Goal: Task Accomplishment & Management: Manage account settings

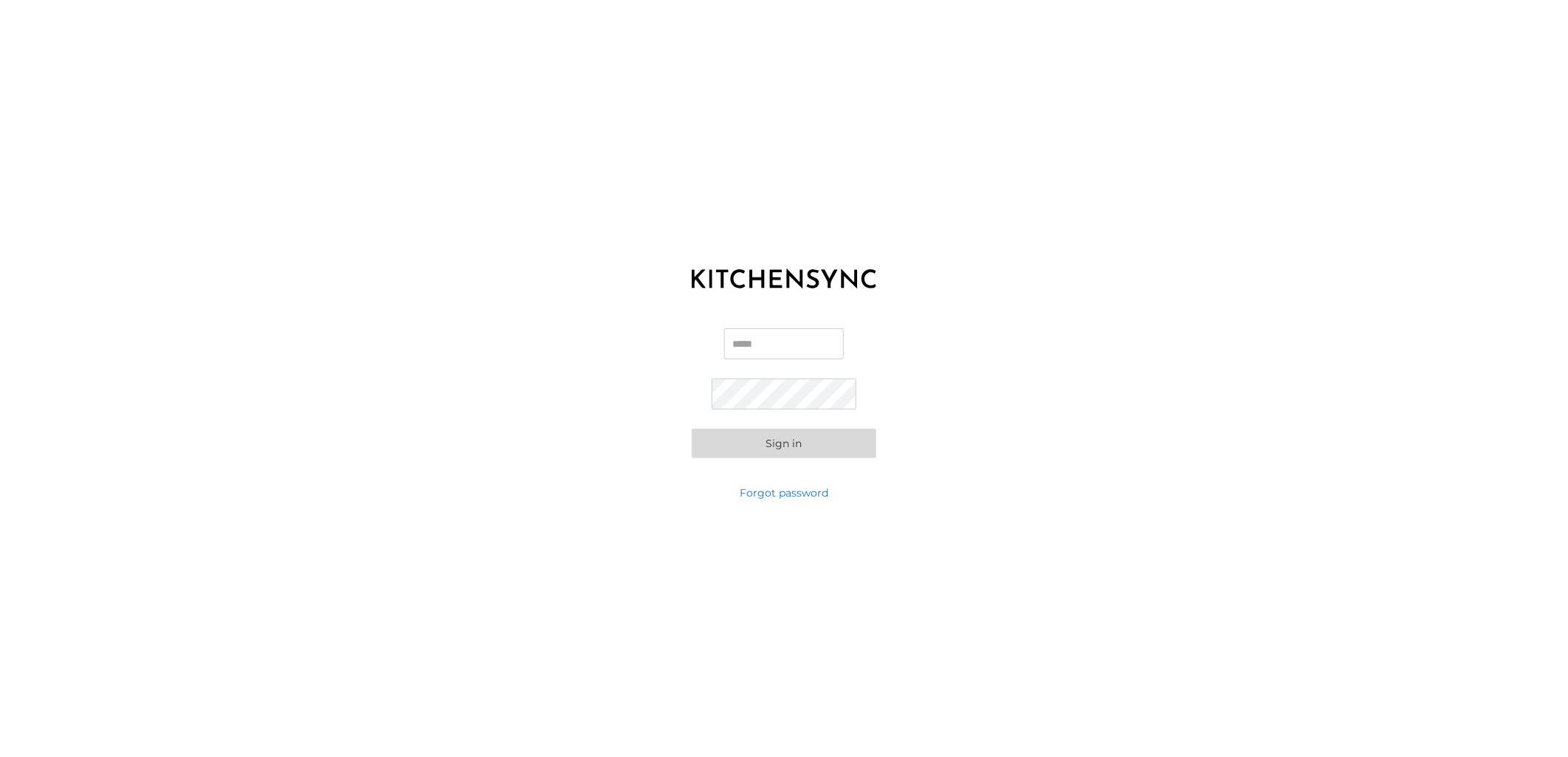
type input "**********"
click at [806, 436] on button "Sign in" at bounding box center [784, 443] width 185 height 29
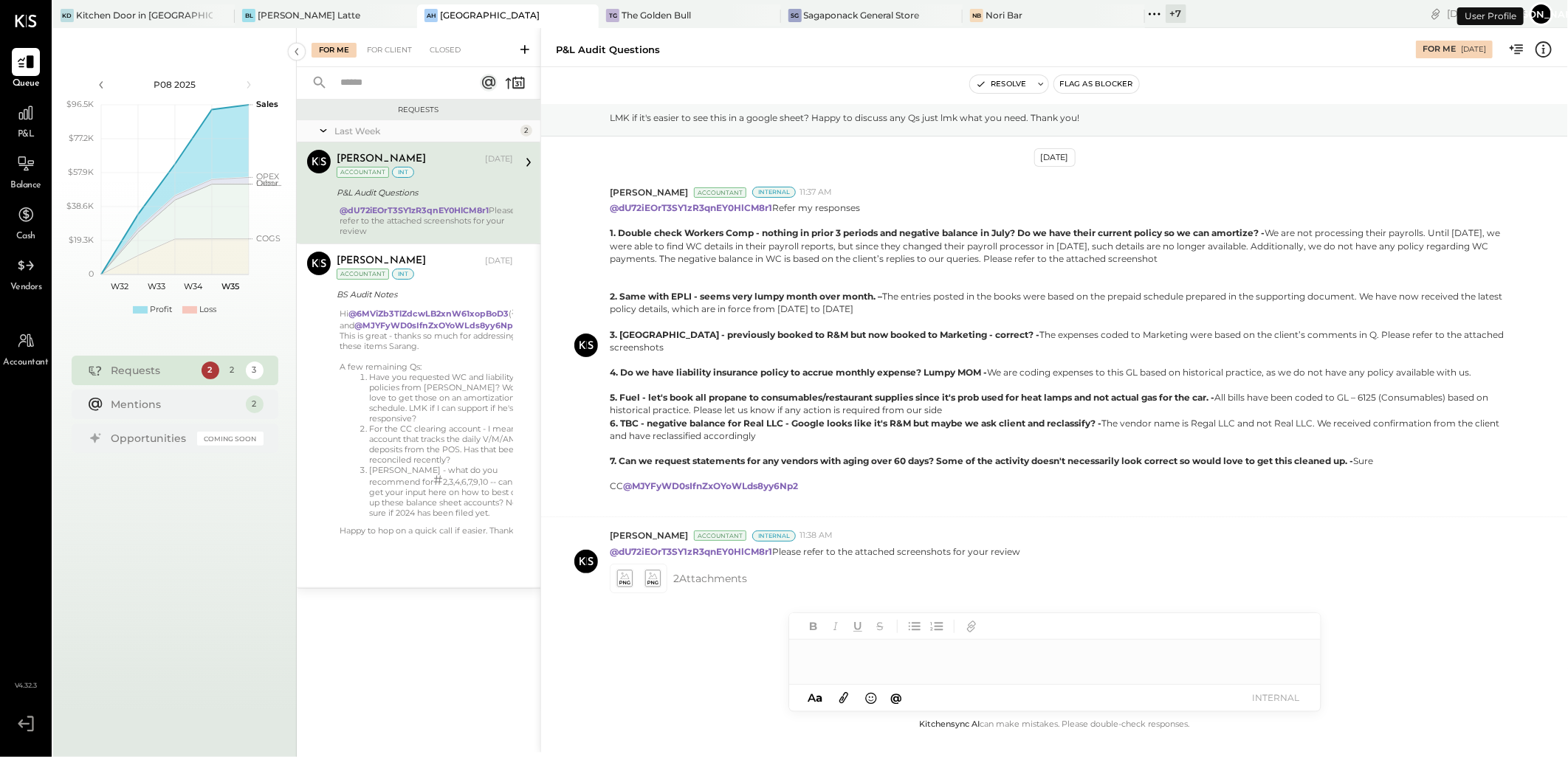
scroll to position [209, 0]
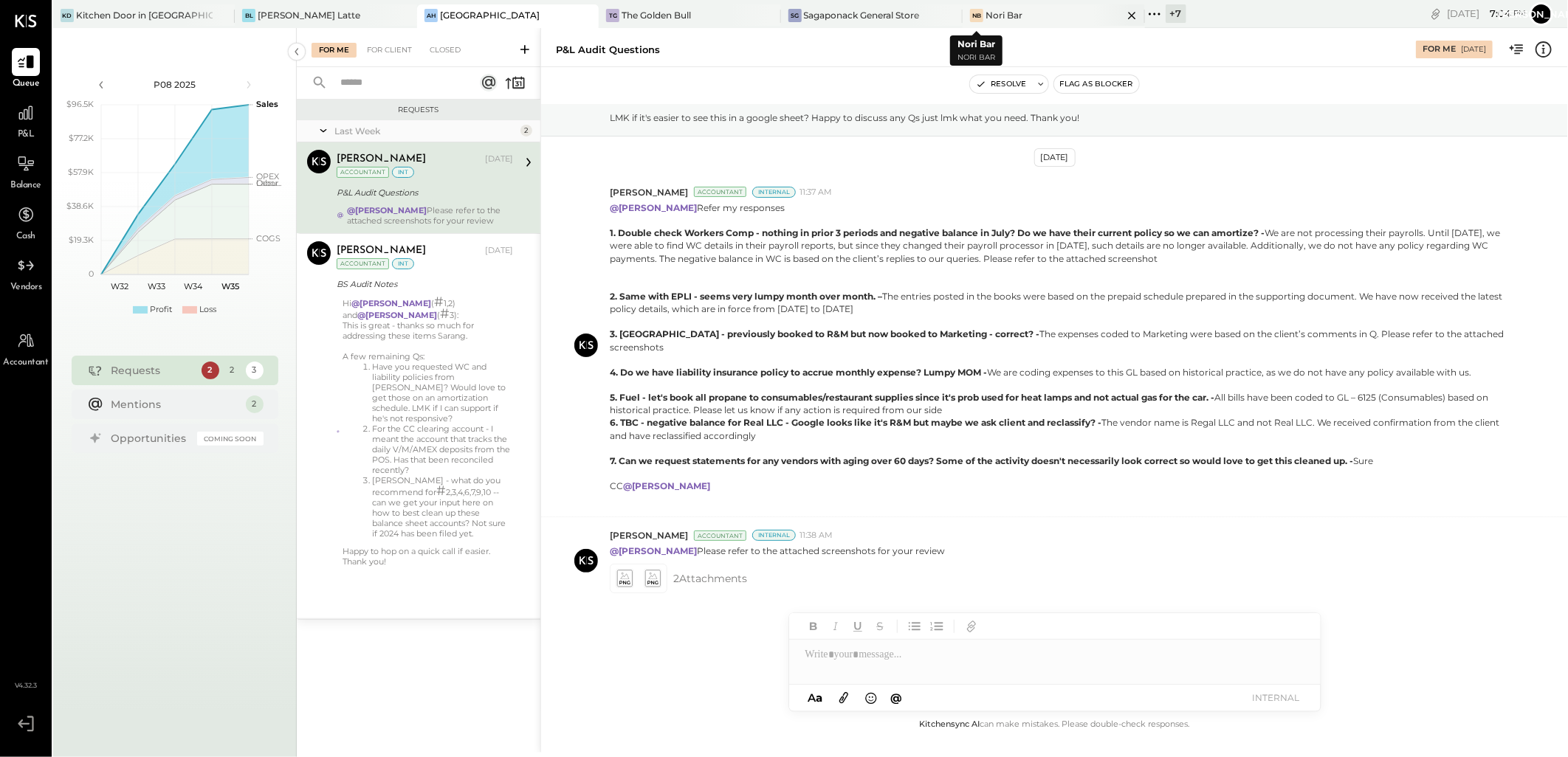
drag, startPoint x: 1049, startPoint y: 15, endPoint x: 1036, endPoint y: 15, distance: 13.0
click at [1128, 15] on icon at bounding box center [1131, 15] width 7 height 7
drag, startPoint x: 712, startPoint y: 13, endPoint x: 625, endPoint y: 24, distance: 87.7
click at [759, 13] on icon at bounding box center [768, 16] width 19 height 18
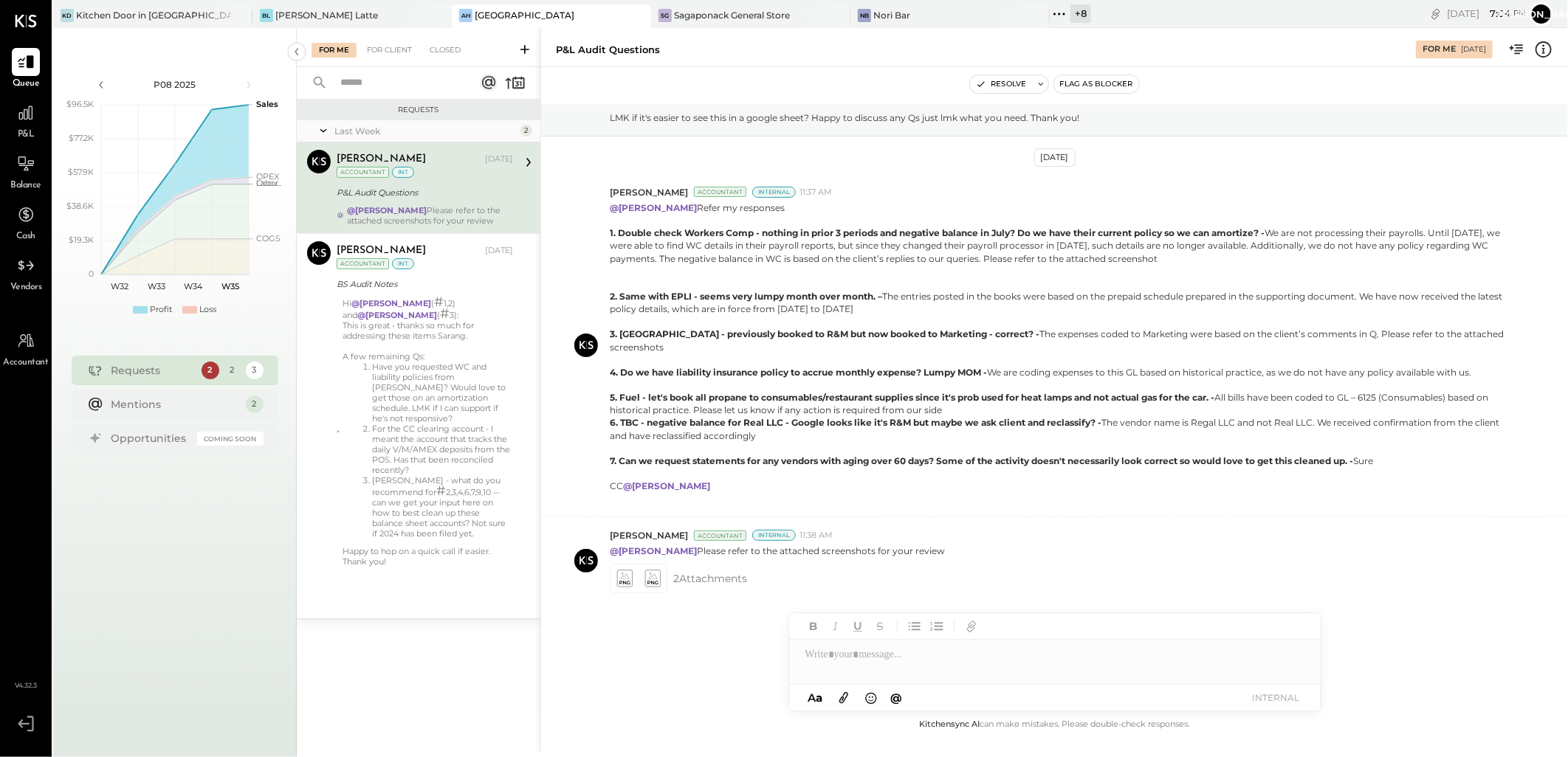
drag, startPoint x: 419, startPoint y: 16, endPoint x: 408, endPoint y: 17, distance: 11.0
click at [435, 16] on icon at bounding box center [438, 15] width 7 height 7
click at [239, 17] on icon at bounding box center [240, 16] width 19 height 18
click at [635, 11] on icon at bounding box center [637, 15] width 7 height 7
click at [640, 16] on icon at bounding box center [638, 16] width 19 height 18
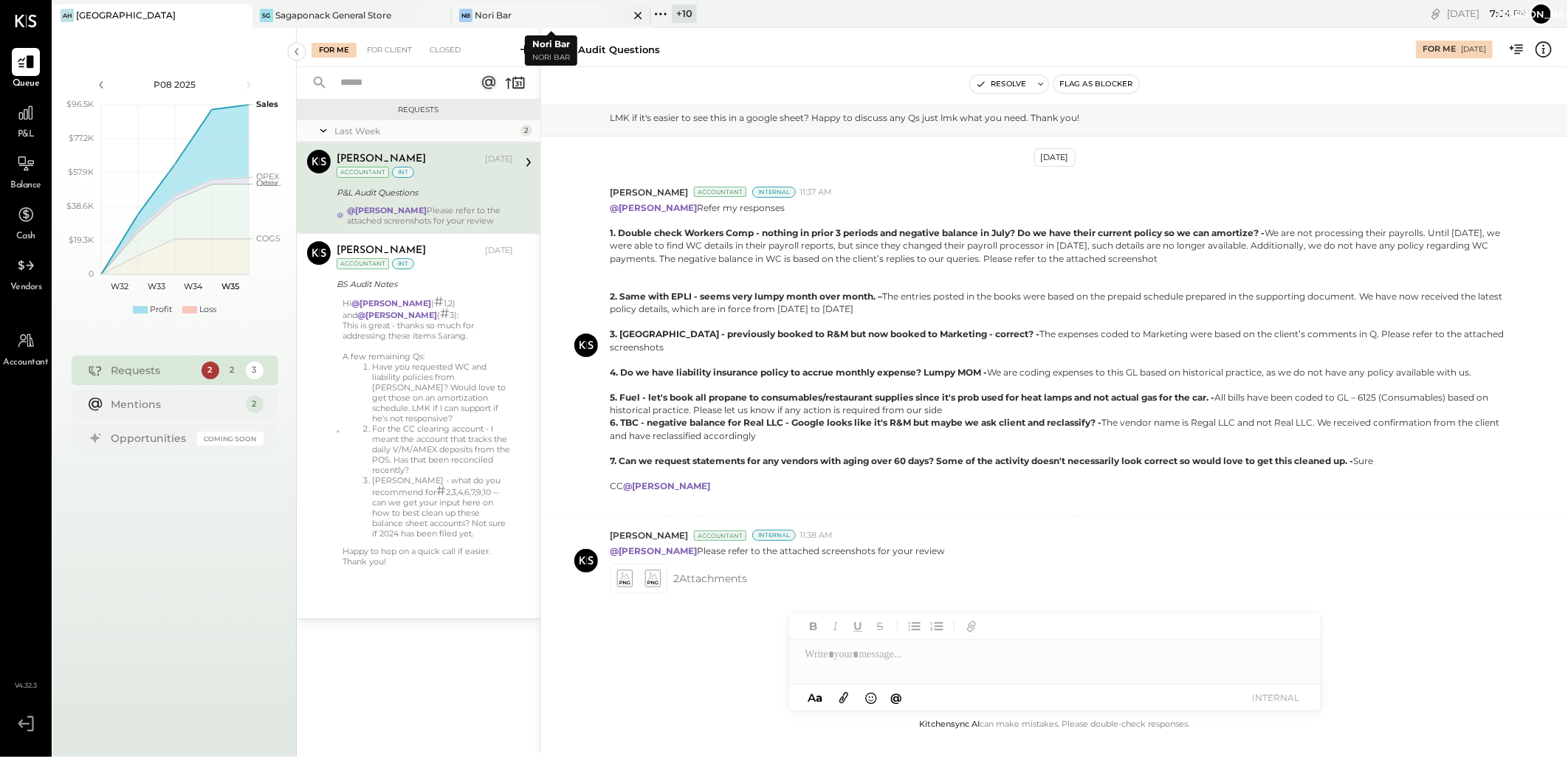
click at [636, 16] on icon at bounding box center [637, 15] width 7 height 7
click at [636, 16] on icon at bounding box center [638, 16] width 19 height 18
click at [636, 13] on icon at bounding box center [638, 16] width 19 height 18
click at [442, 17] on icon at bounding box center [438, 16] width 19 height 18
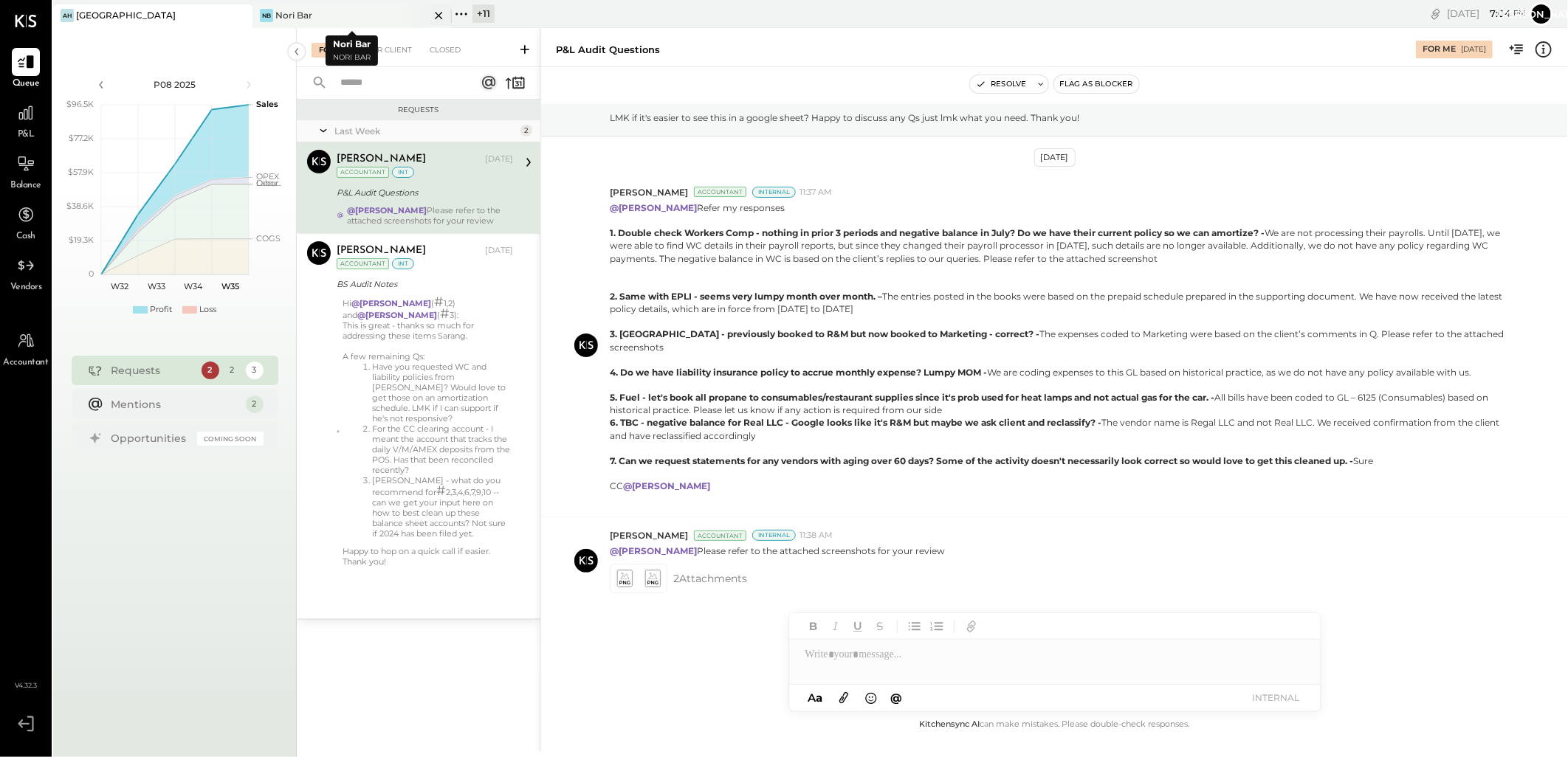
click at [438, 13] on icon at bounding box center [438, 15] width 7 height 7
click at [439, 13] on icon at bounding box center [438, 15] width 7 height 7
click at [223, 31] on div "P08 2025 polygon, polyline { transition: fill-opacity 0.1s, stroke-opacity 0.1s…" at bounding box center [175, 406] width 244 height 757
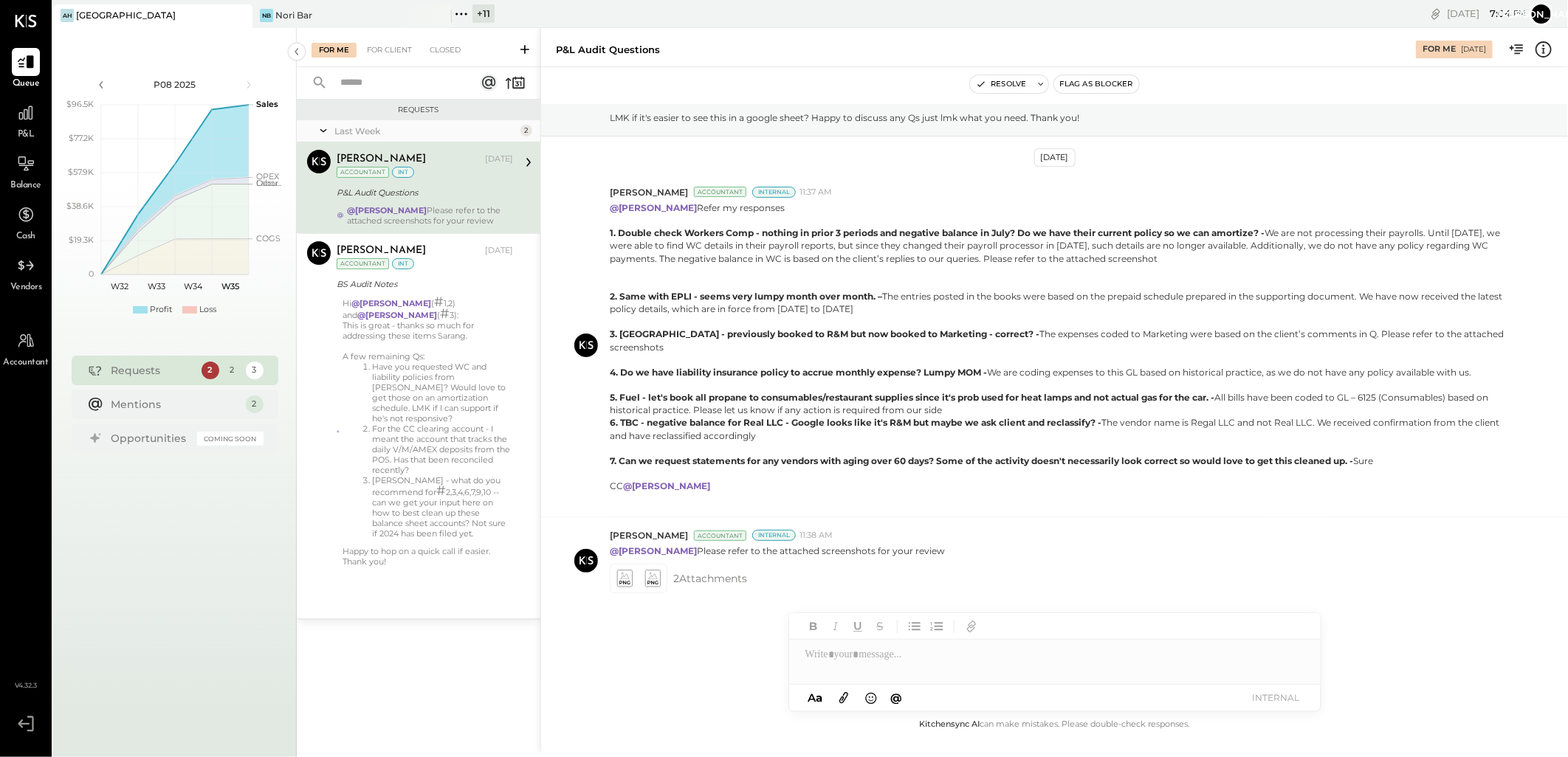
click at [484, 11] on div "+ 11" at bounding box center [483, 13] width 22 height 19
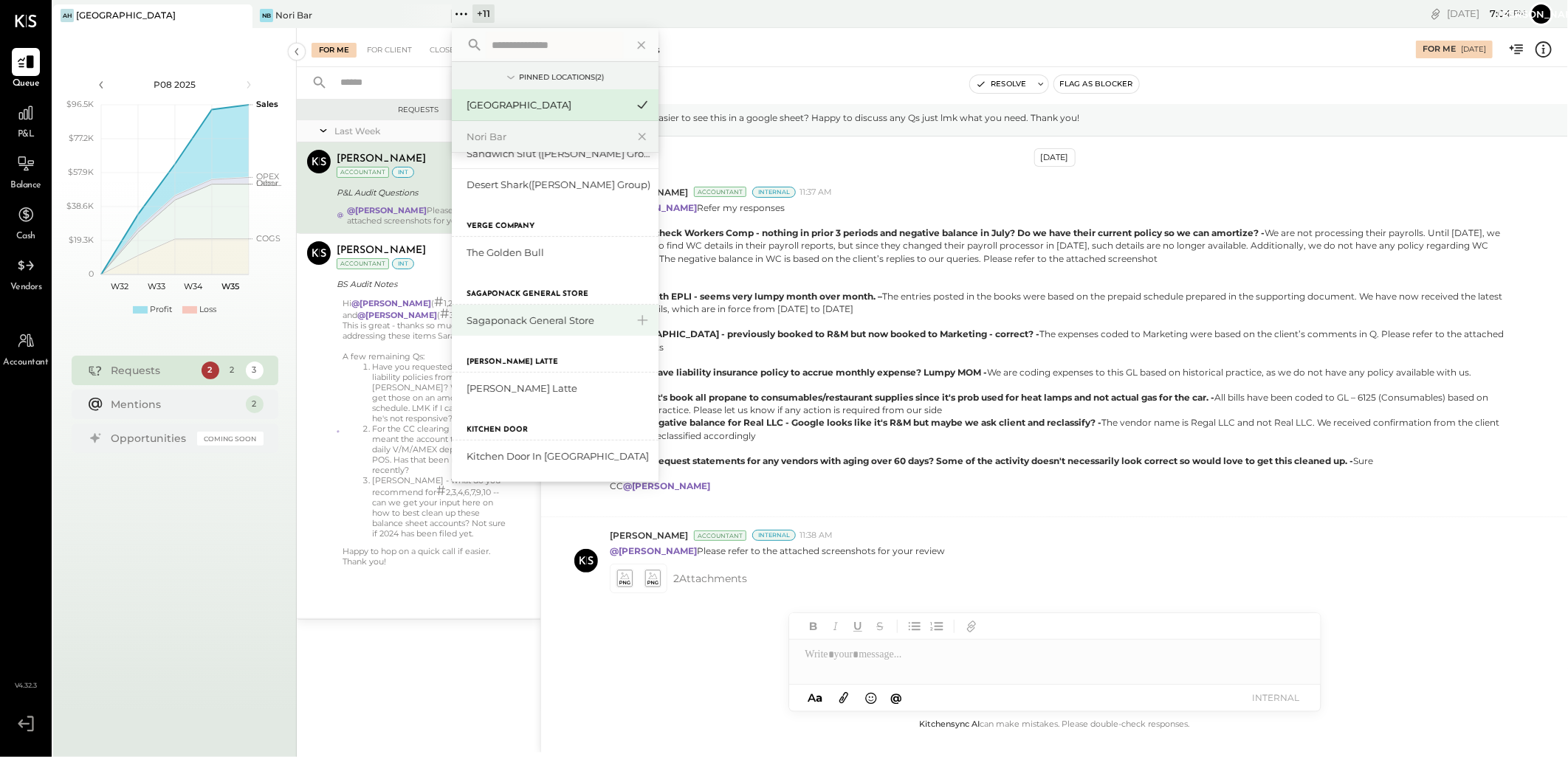
scroll to position [312, 0]
click at [555, 322] on div "Sagaponack General Store" at bounding box center [546, 320] width 159 height 14
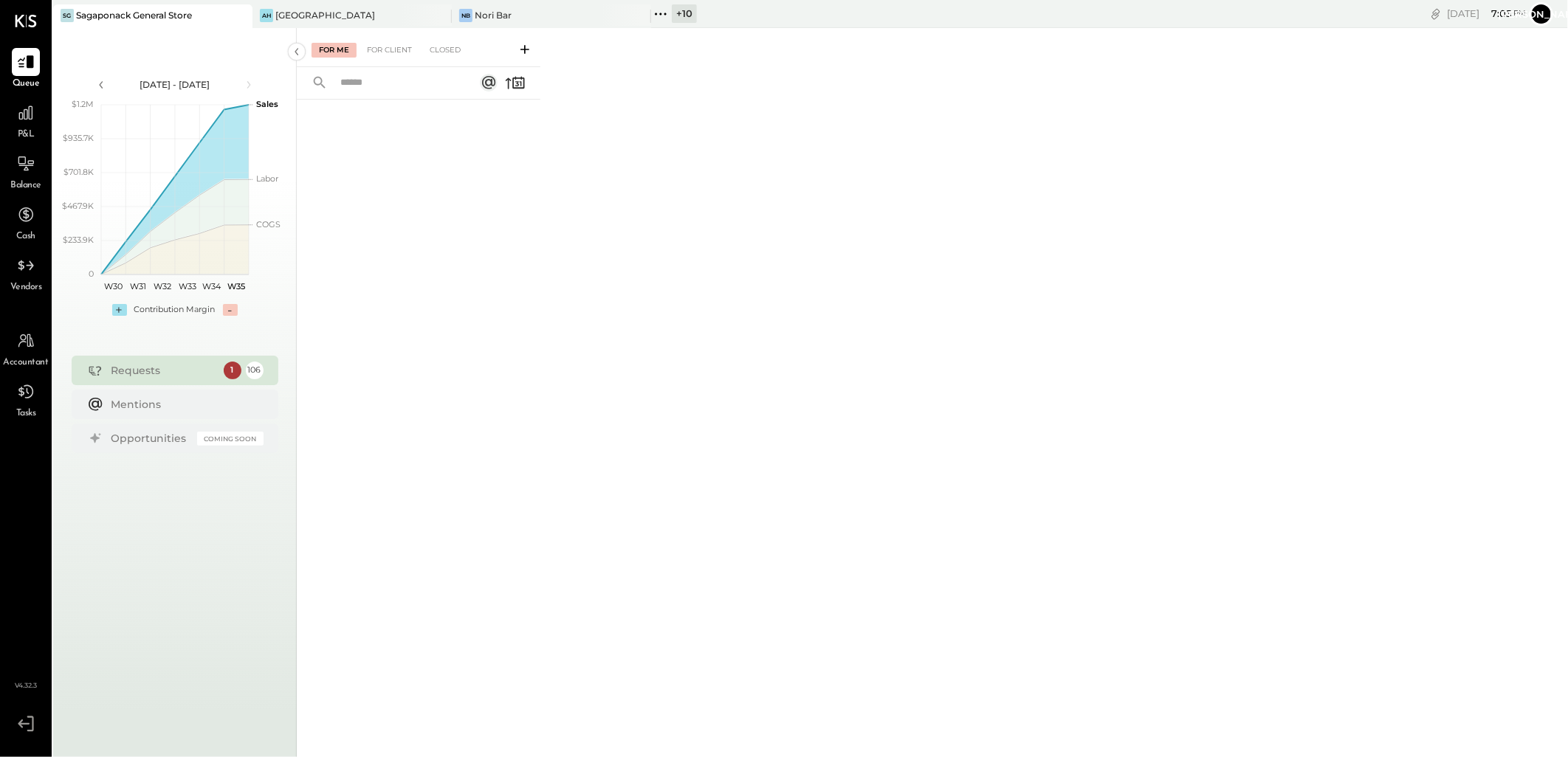
click at [26, 128] on span "P&L" at bounding box center [26, 135] width 17 height 13
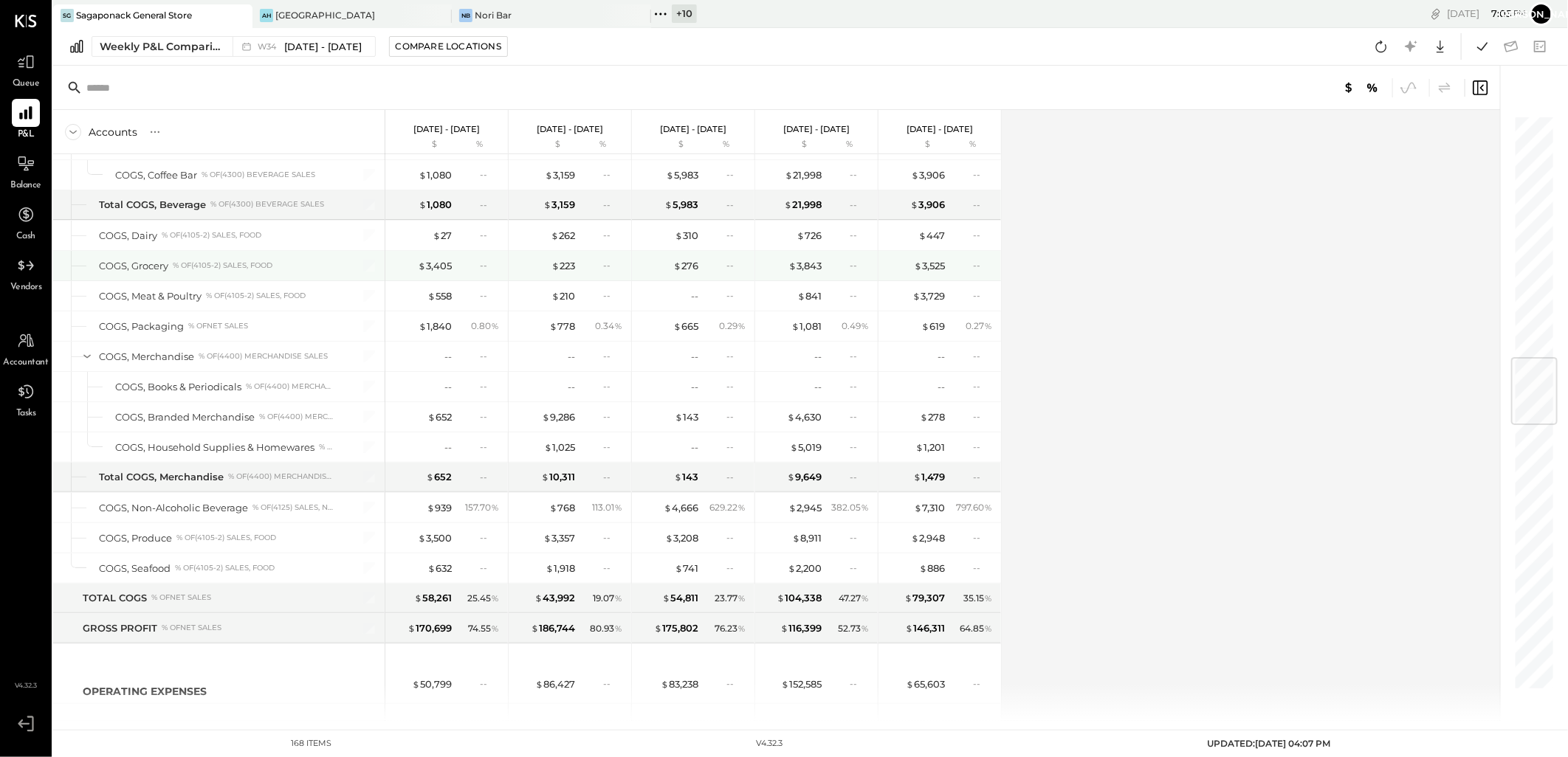
scroll to position [2377, 0]
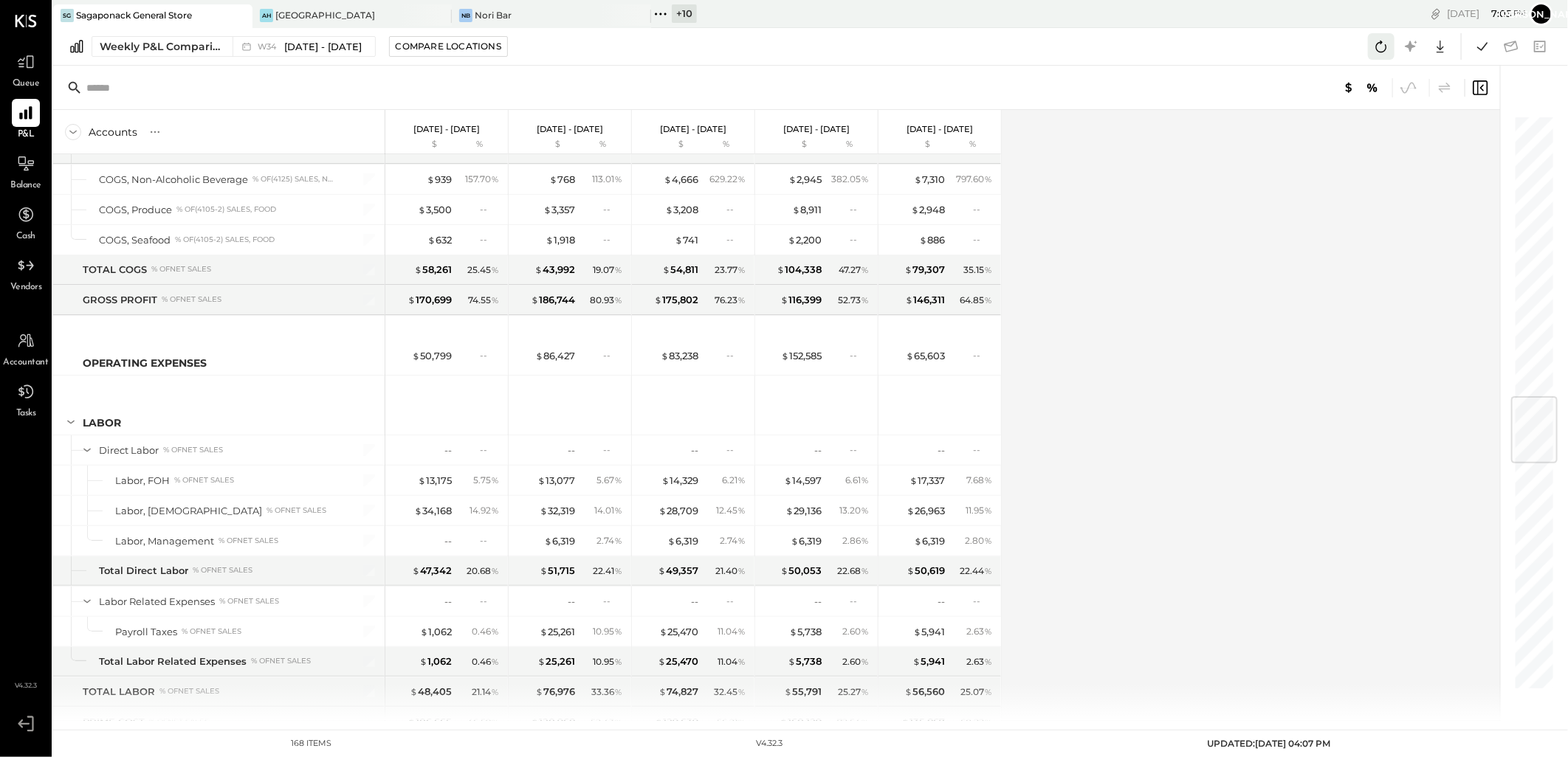
click at [1382, 46] on icon at bounding box center [1381, 46] width 19 height 19
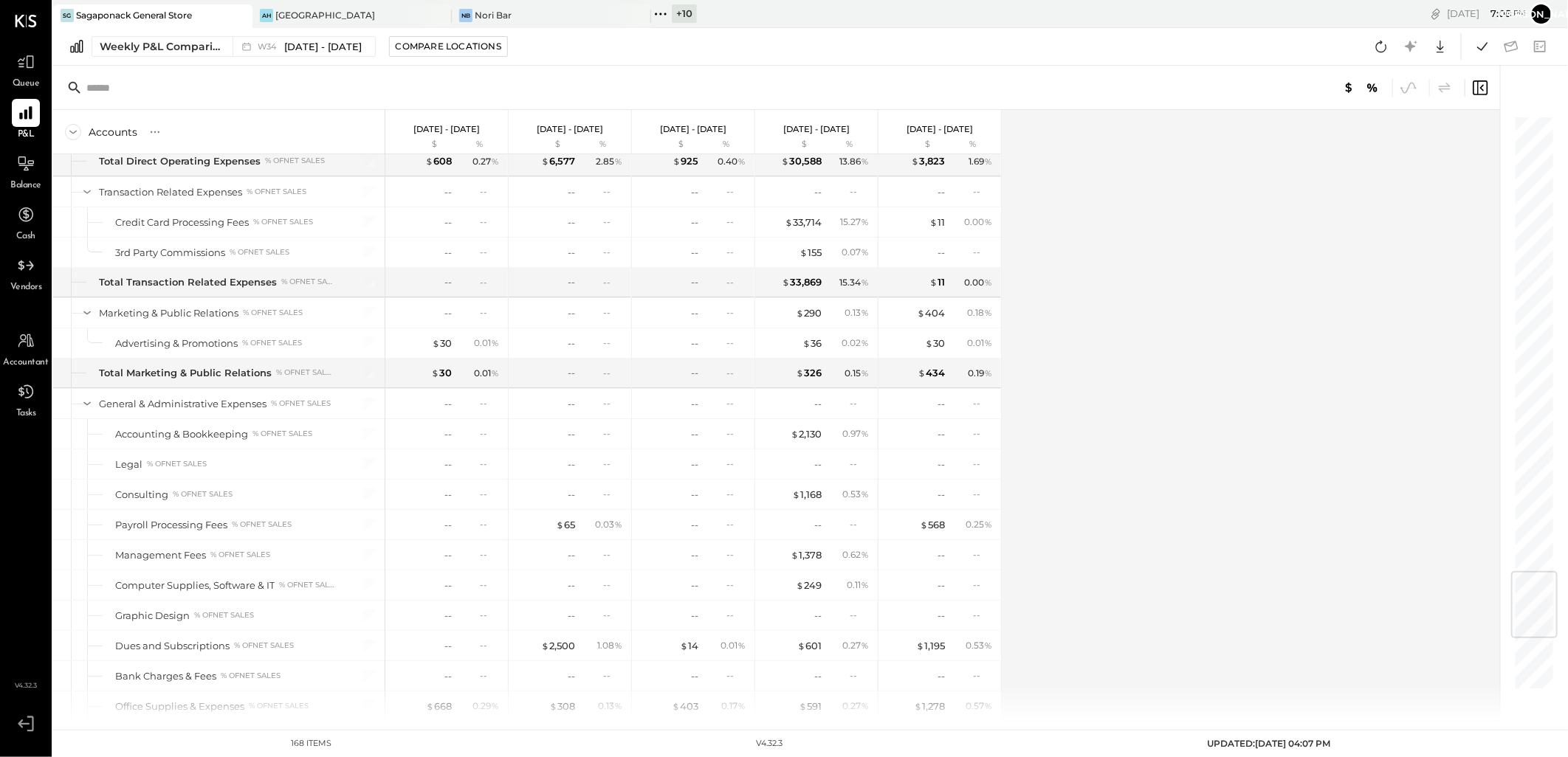
scroll to position [4181, 0]
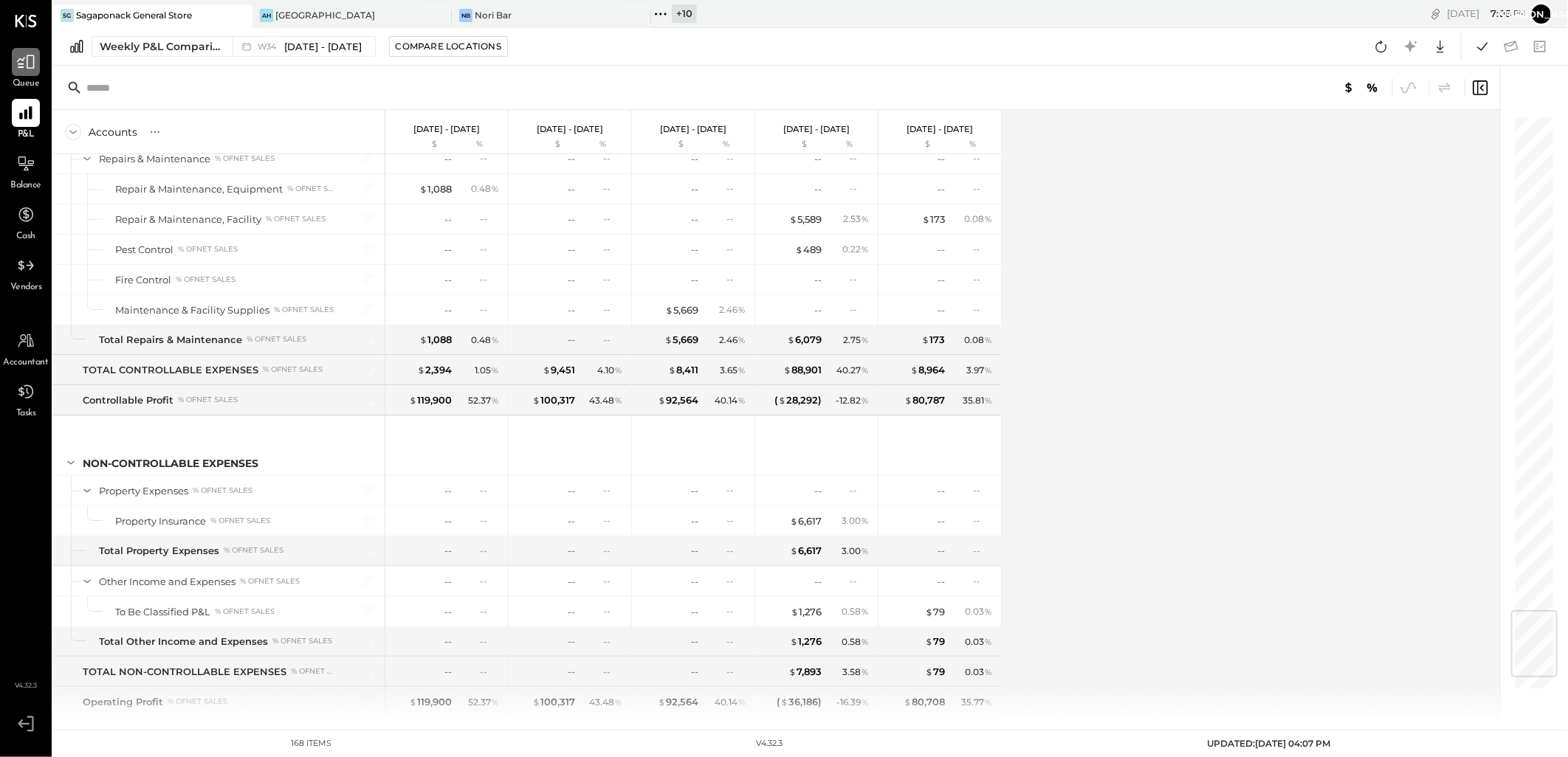
click at [26, 64] on icon at bounding box center [26, 62] width 18 height 14
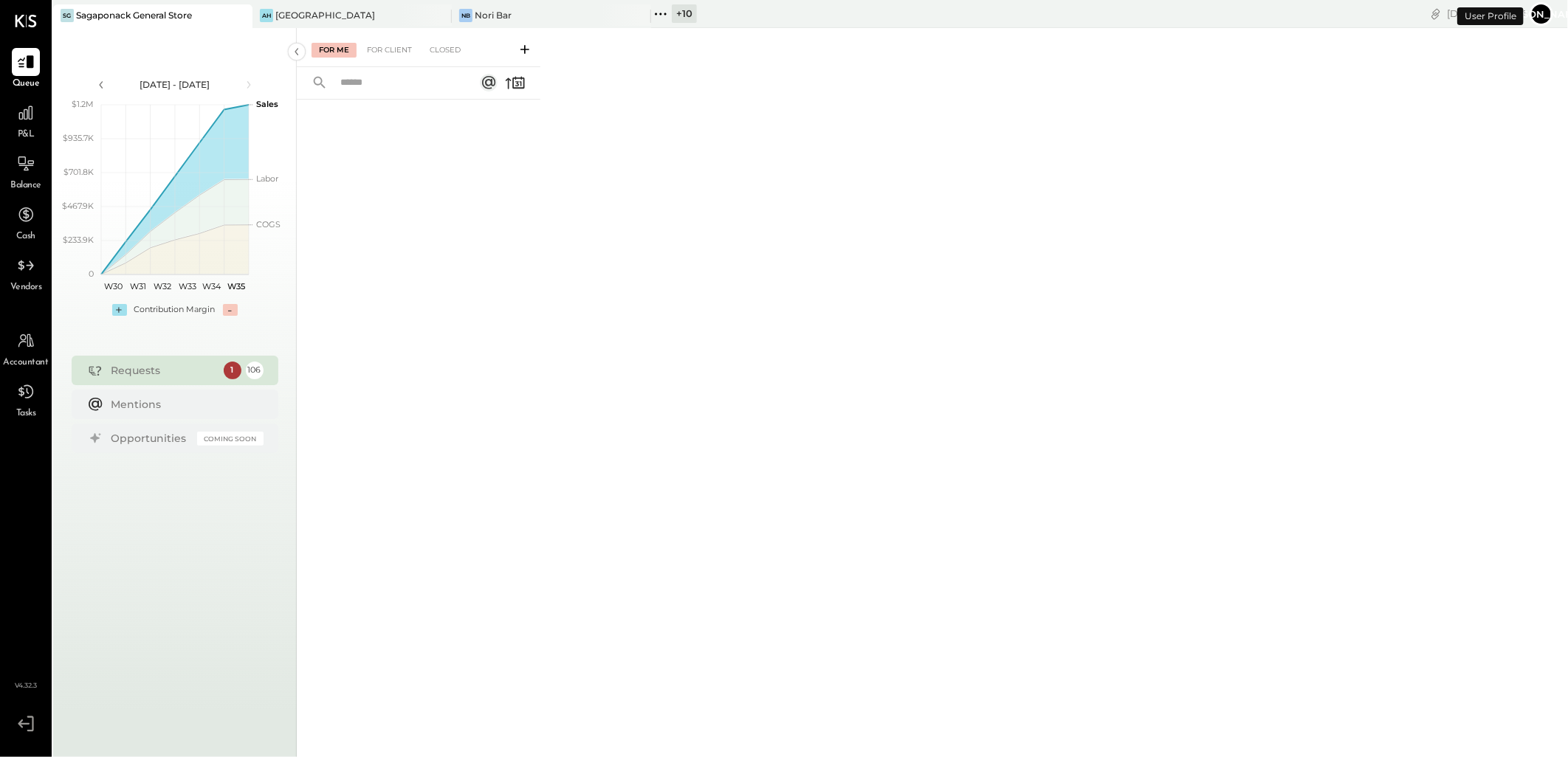
click at [153, 15] on div "Sagaponack General Store" at bounding box center [134, 15] width 116 height 12
click at [373, 50] on div "For Client" at bounding box center [389, 50] width 60 height 15
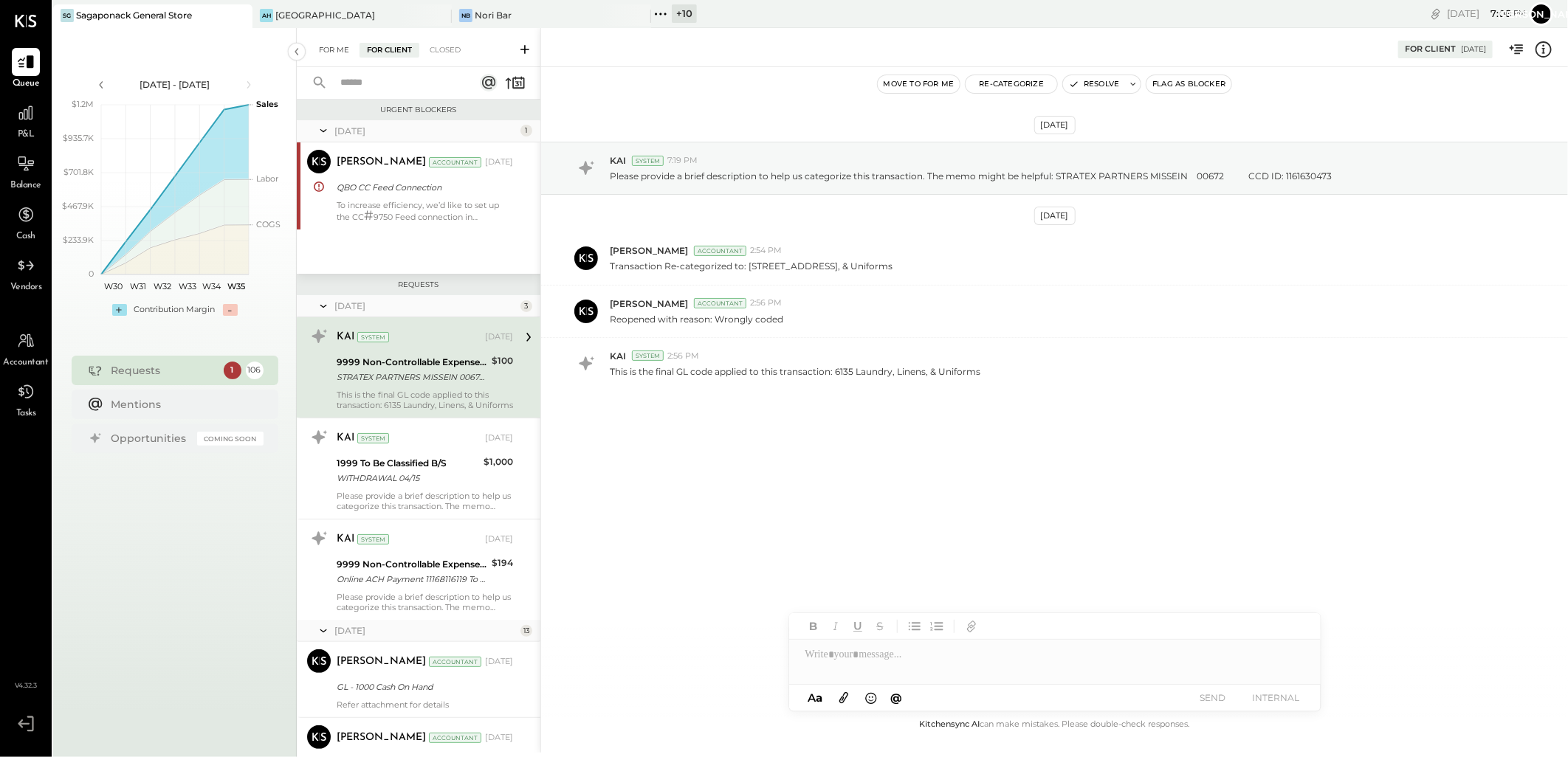
click at [330, 46] on div "For Me" at bounding box center [334, 50] width 45 height 15
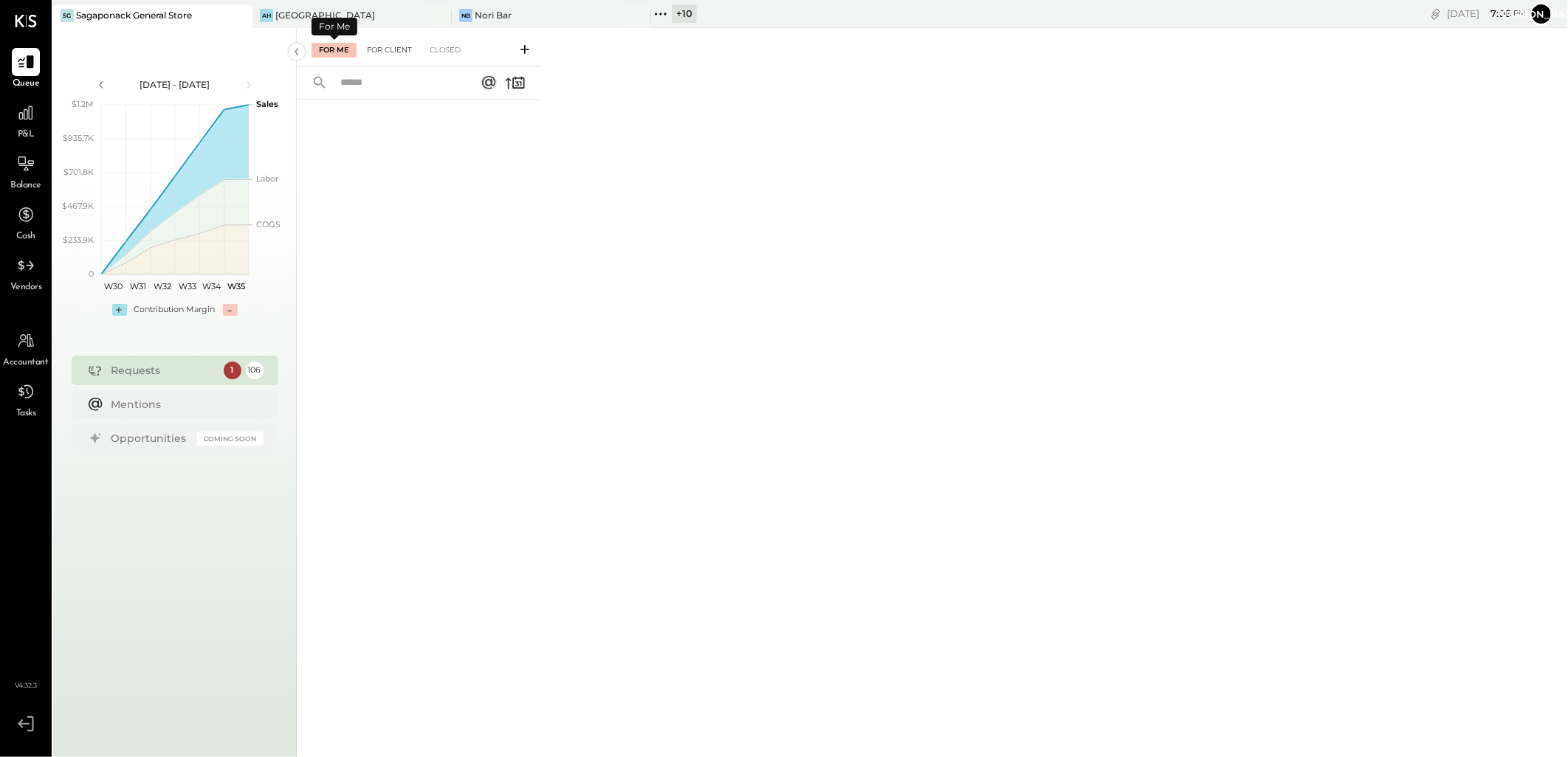
click at [404, 52] on div "For Client" at bounding box center [389, 50] width 60 height 15
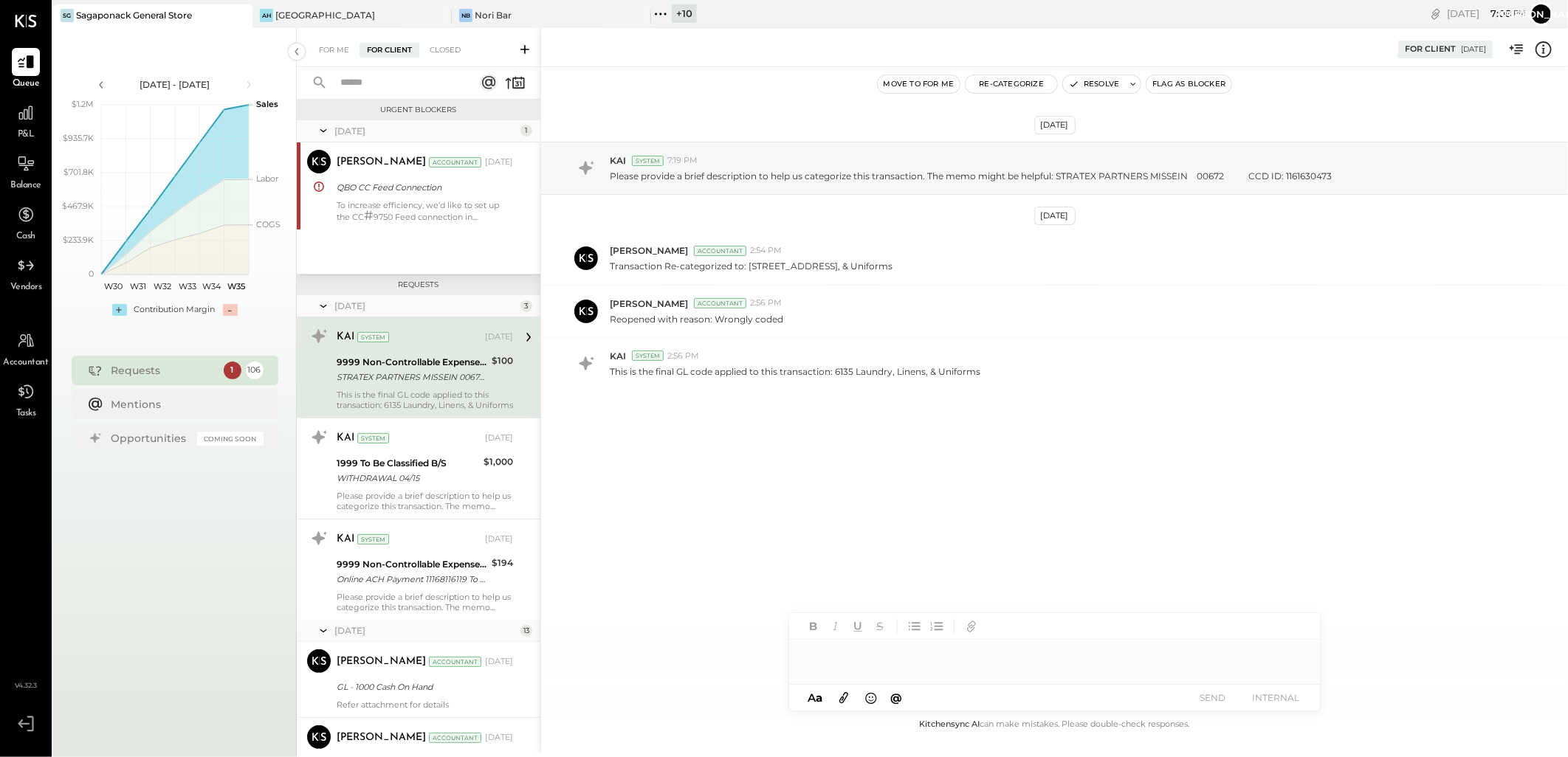
click at [423, 390] on div "This is the final GL code applied to this transaction: 6135 Laundry, Linens, & …" at bounding box center [425, 400] width 177 height 20
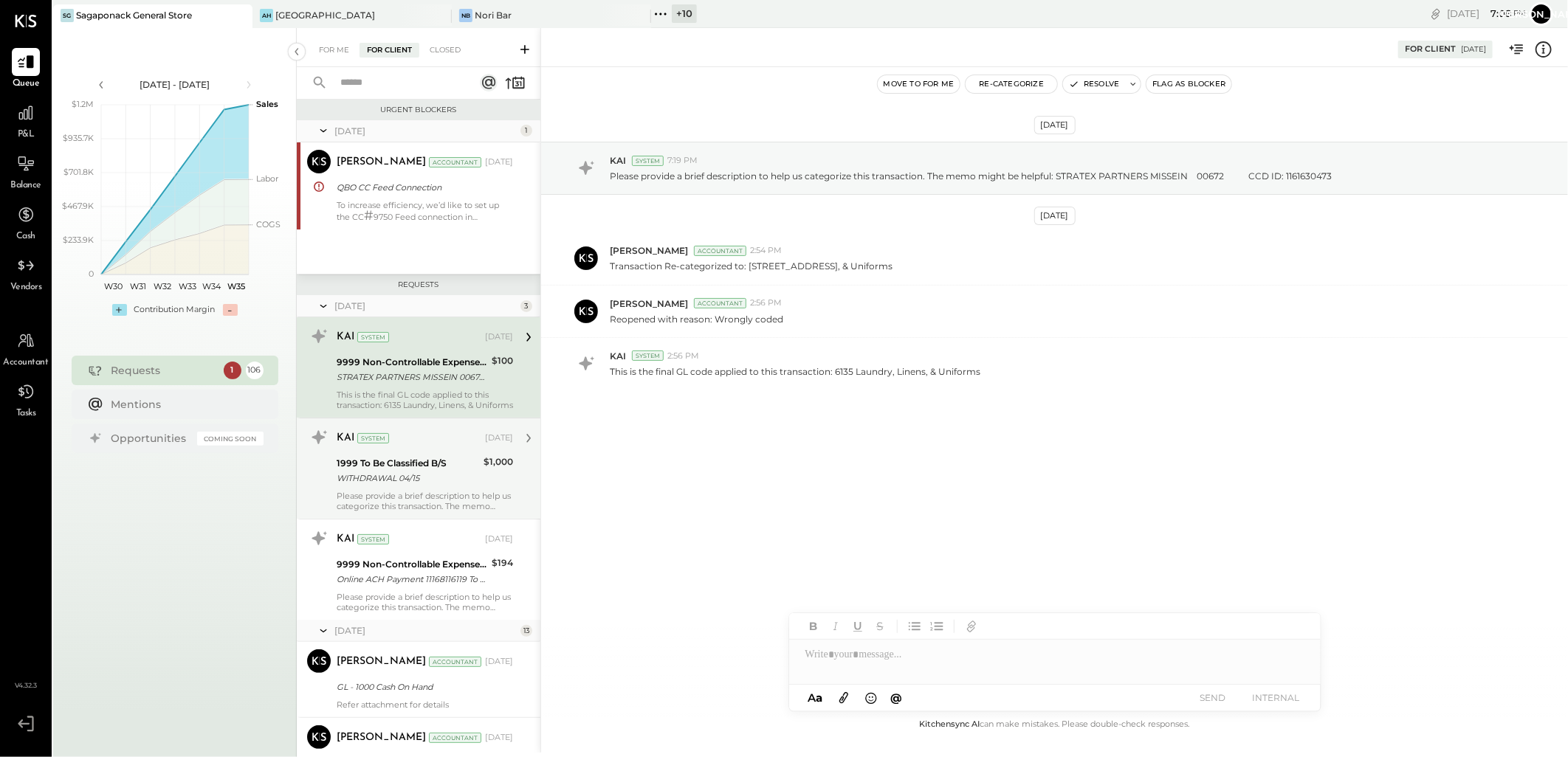
click at [382, 465] on div "1999 To Be Classified B/S" at bounding box center [408, 464] width 142 height 15
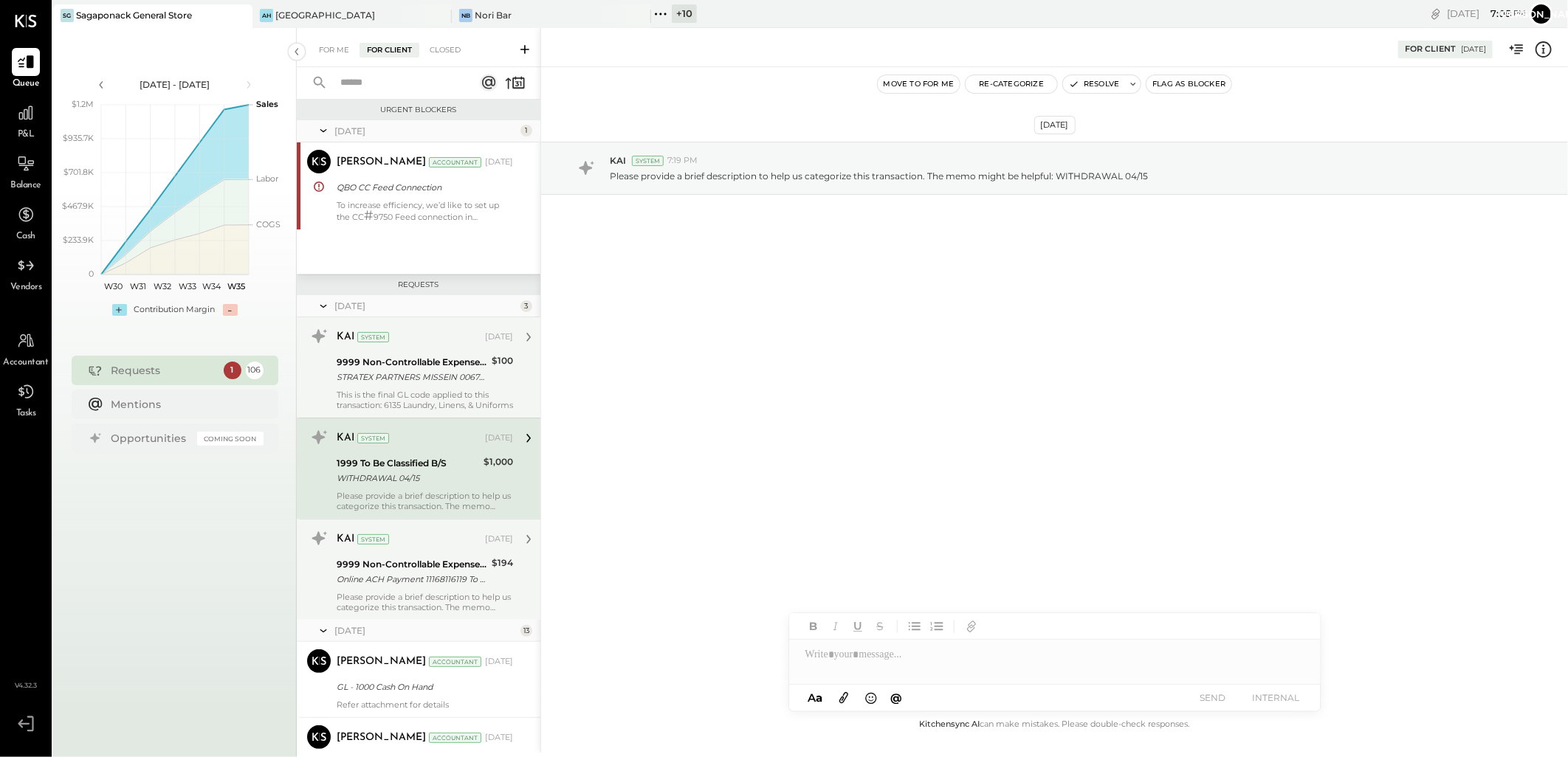
click at [390, 579] on div "Online ACH Payment 11168116119 To MirValleyCeramicsLLC (_#####1083)" at bounding box center [412, 579] width 151 height 15
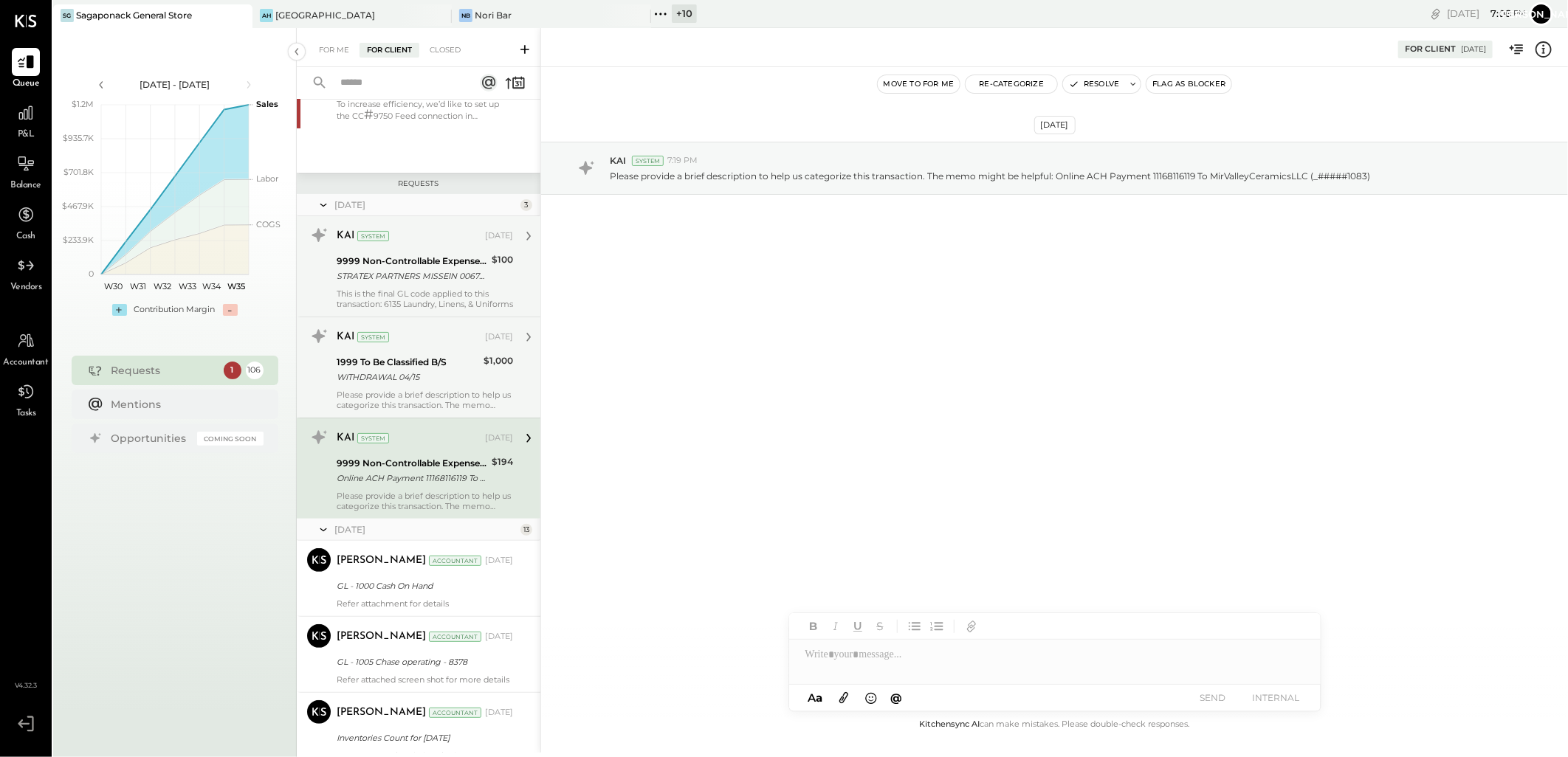
scroll to position [246, 0]
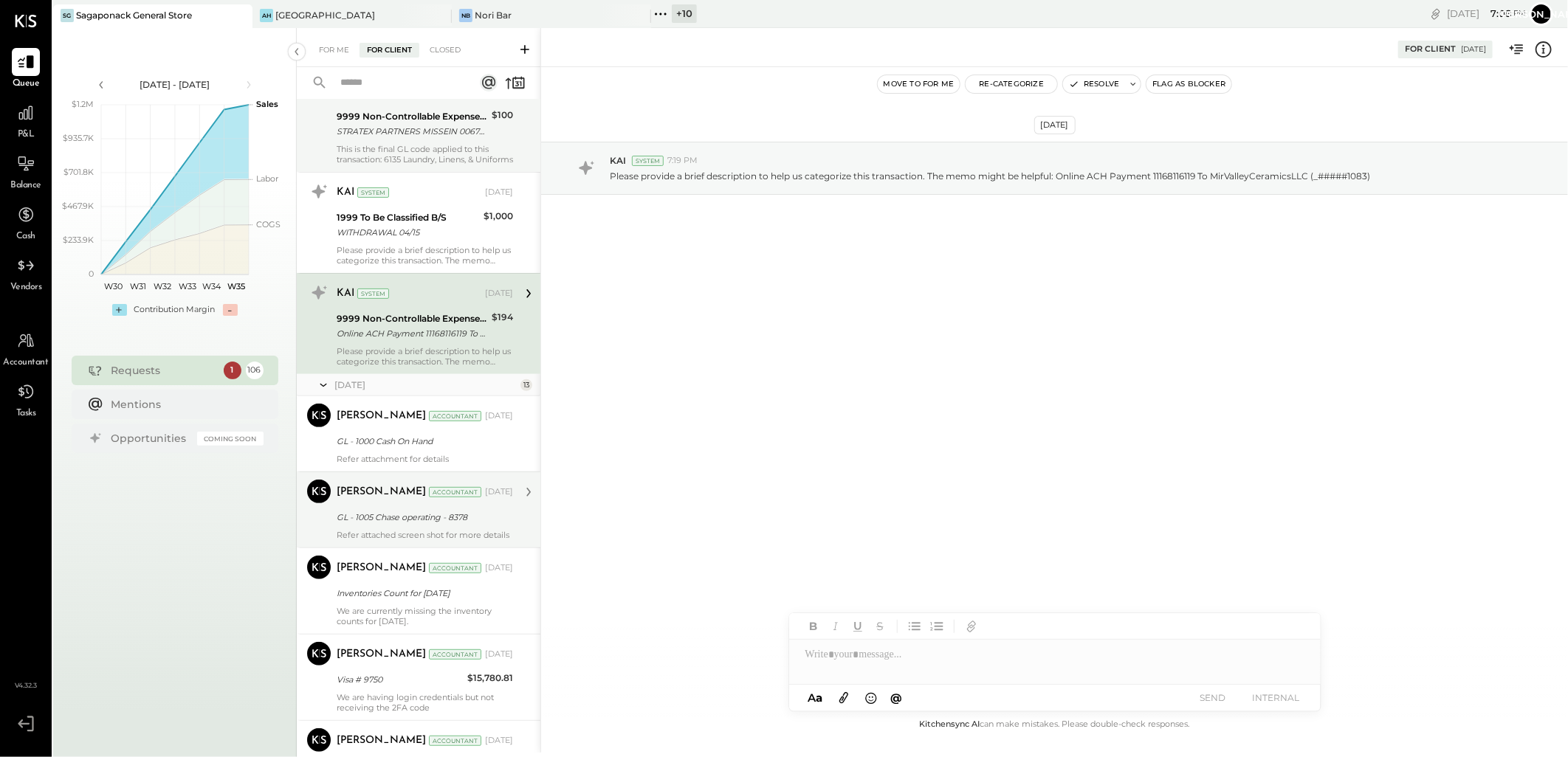
click at [380, 492] on div "[PERSON_NAME]" at bounding box center [381, 492] width 89 height 15
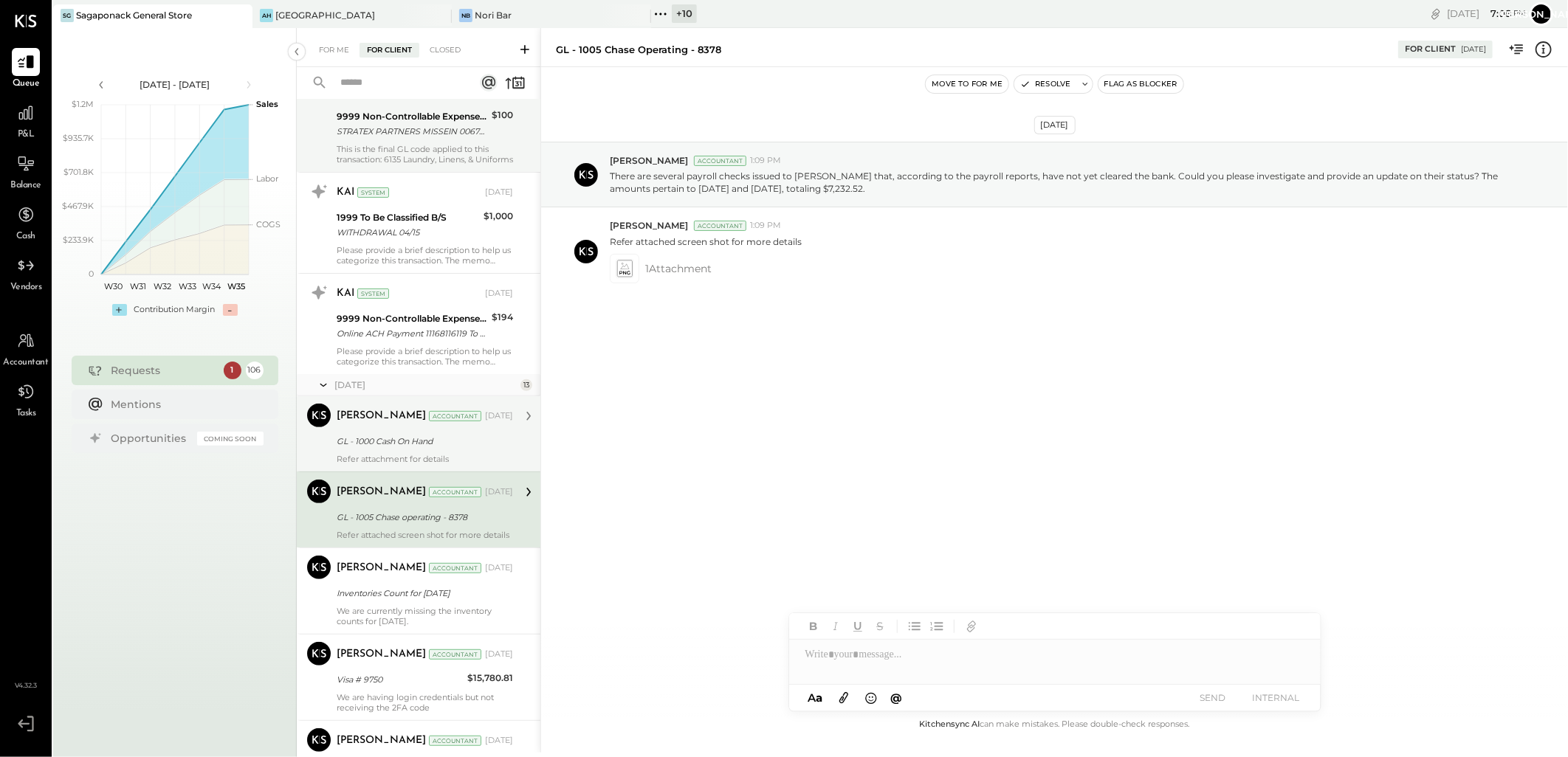
click at [411, 445] on div "GL - 1000 Cash On Hand" at bounding box center [423, 441] width 172 height 15
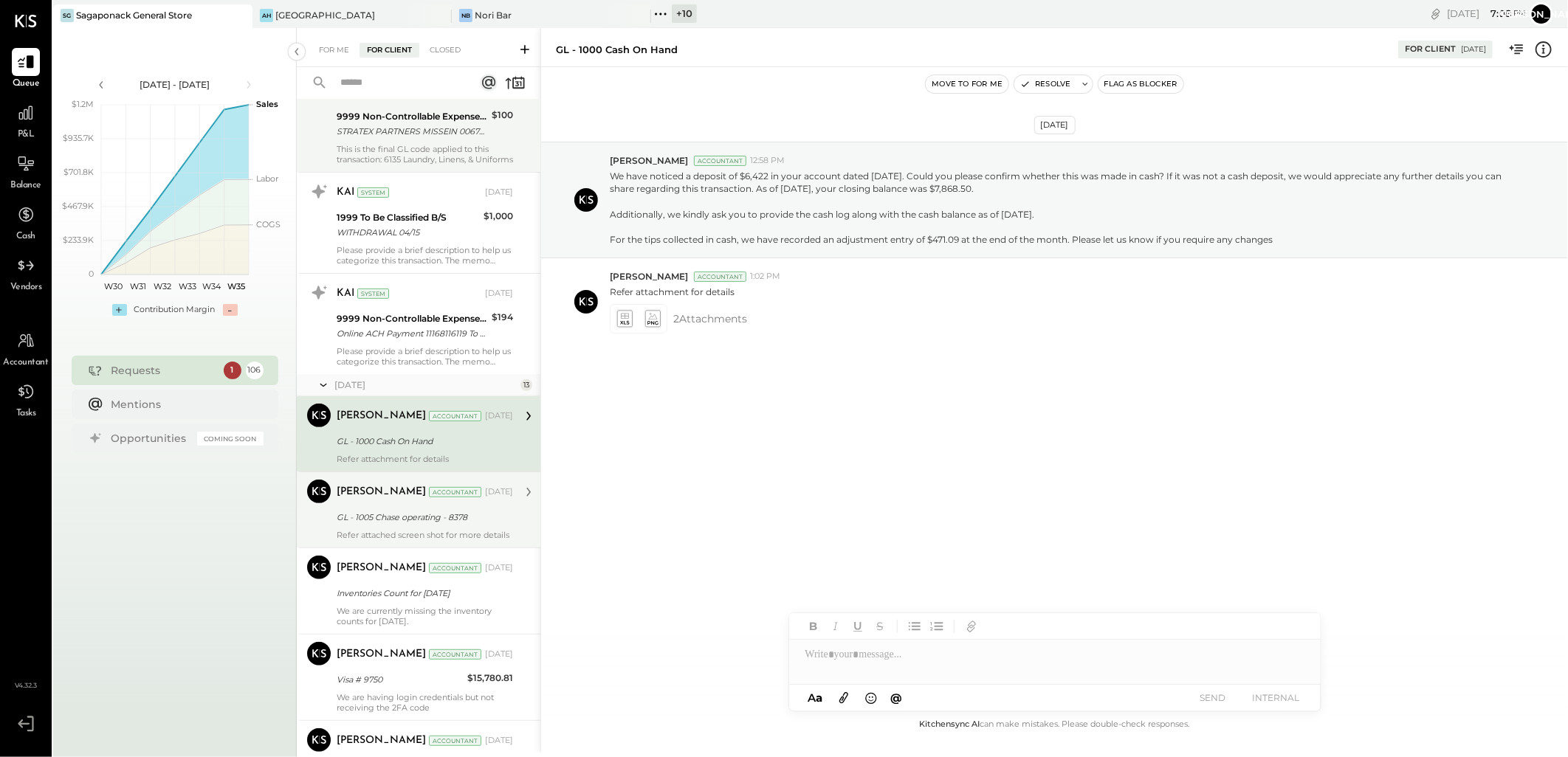
scroll to position [491, 0]
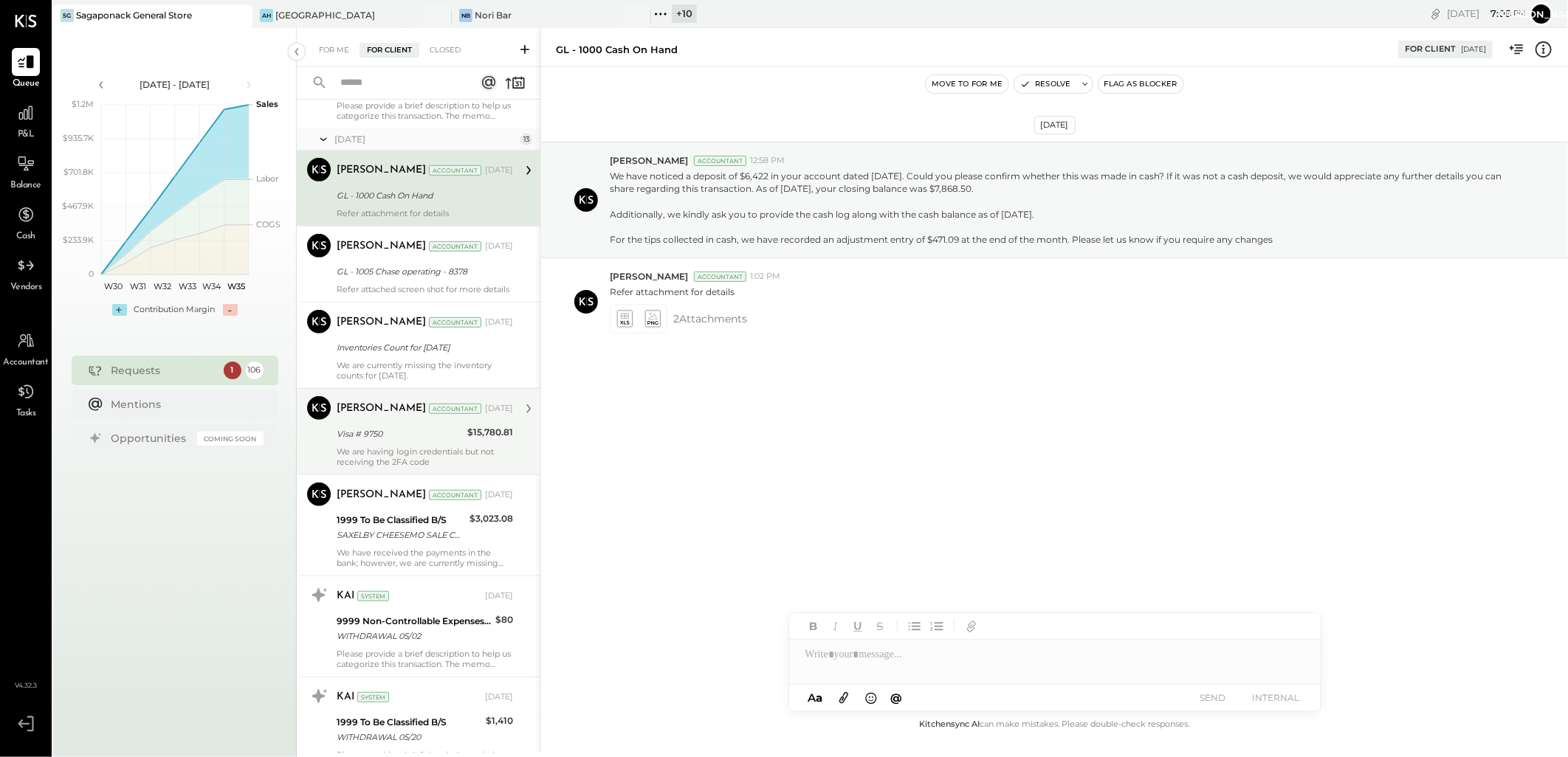
click at [418, 441] on div "Visa # 9750" at bounding box center [400, 434] width 126 height 15
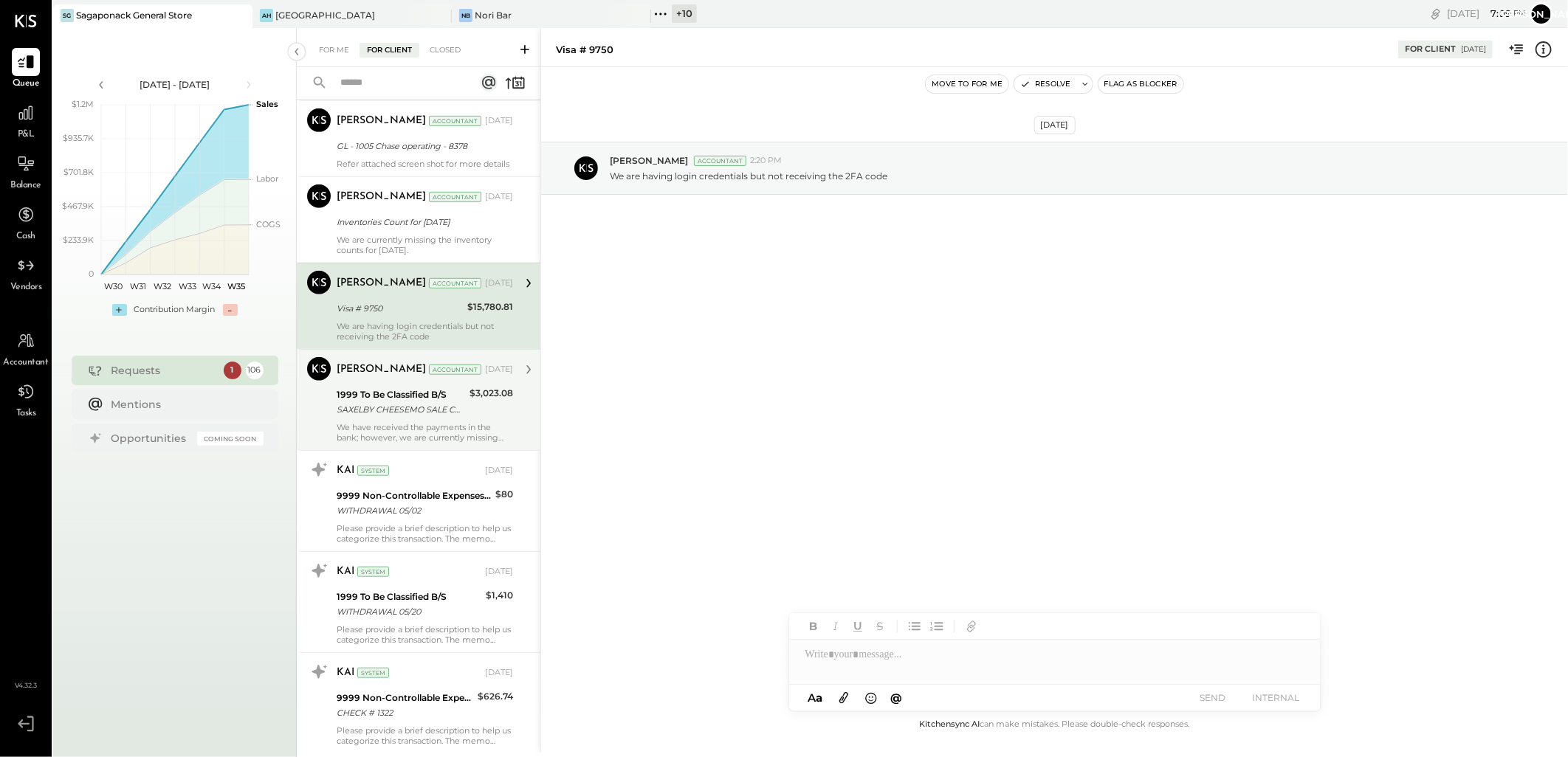
scroll to position [655, 0]
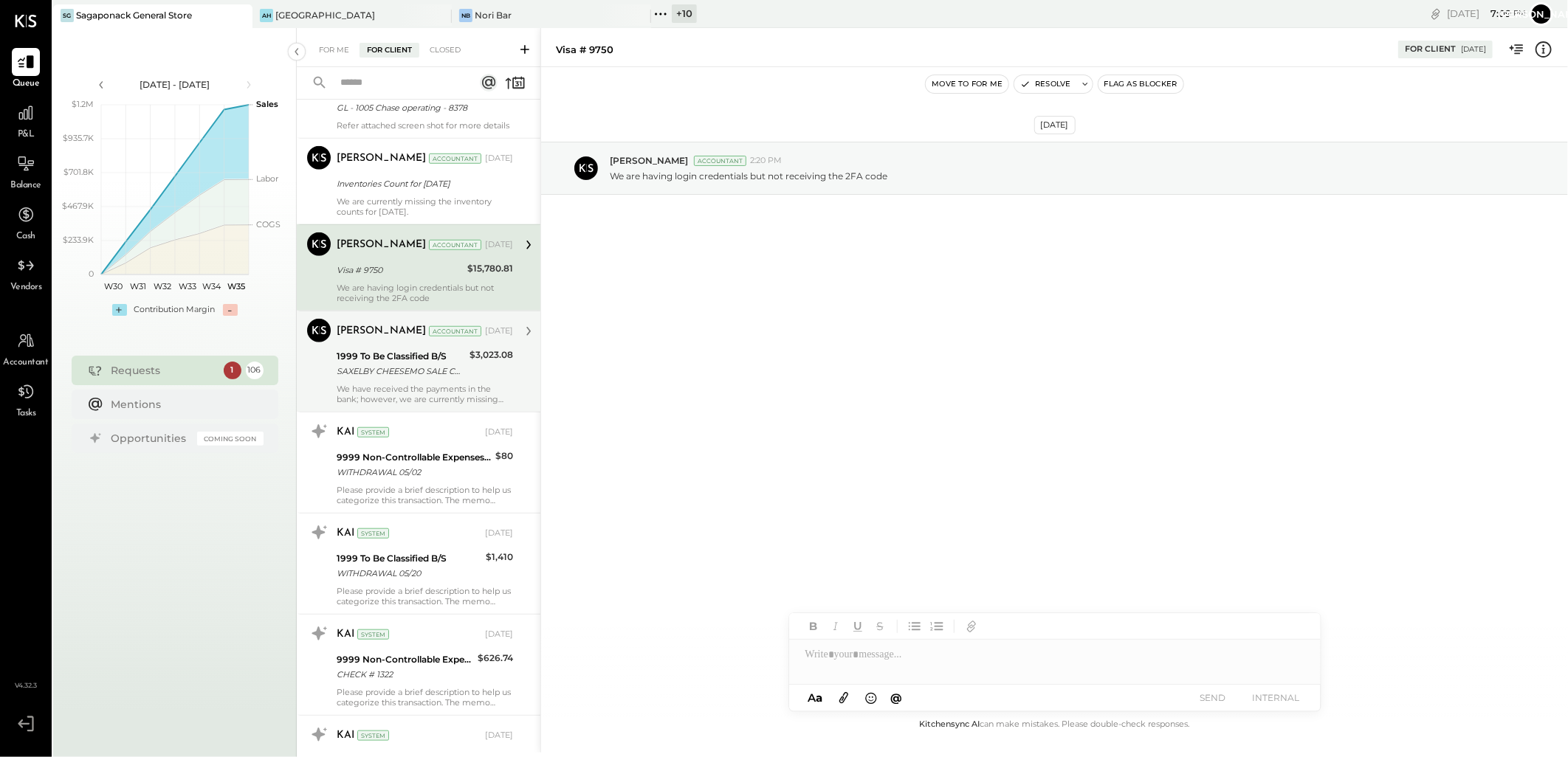
click at [447, 380] on div "1999 To Be Classified B/S SAXELBY CHEESEMO SALE CCD ID: 9215986202" at bounding box center [401, 364] width 128 height 33
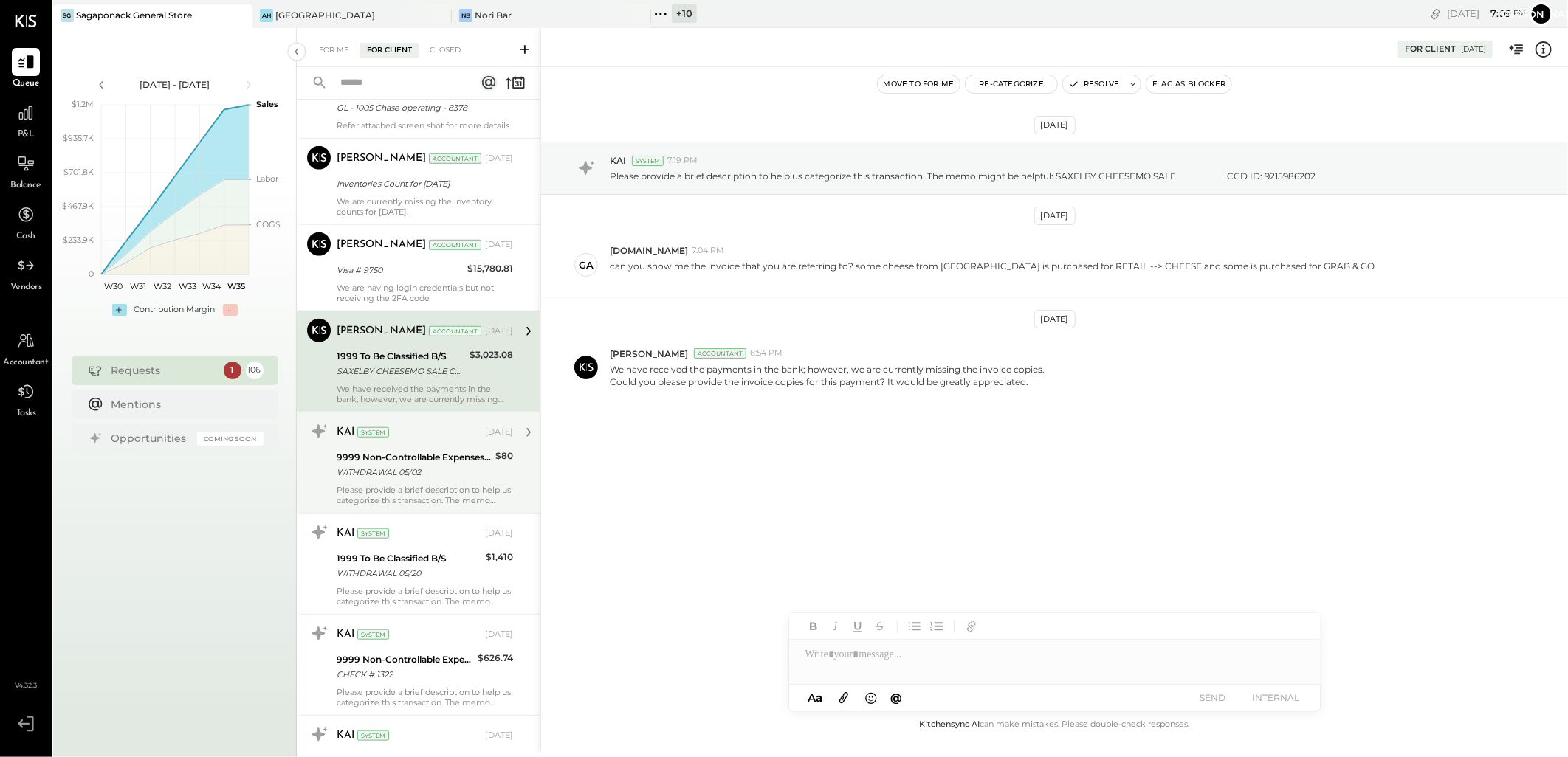
click at [446, 495] on div "Please provide a brief description to help us categorize this transaction. The …" at bounding box center [425, 495] width 177 height 20
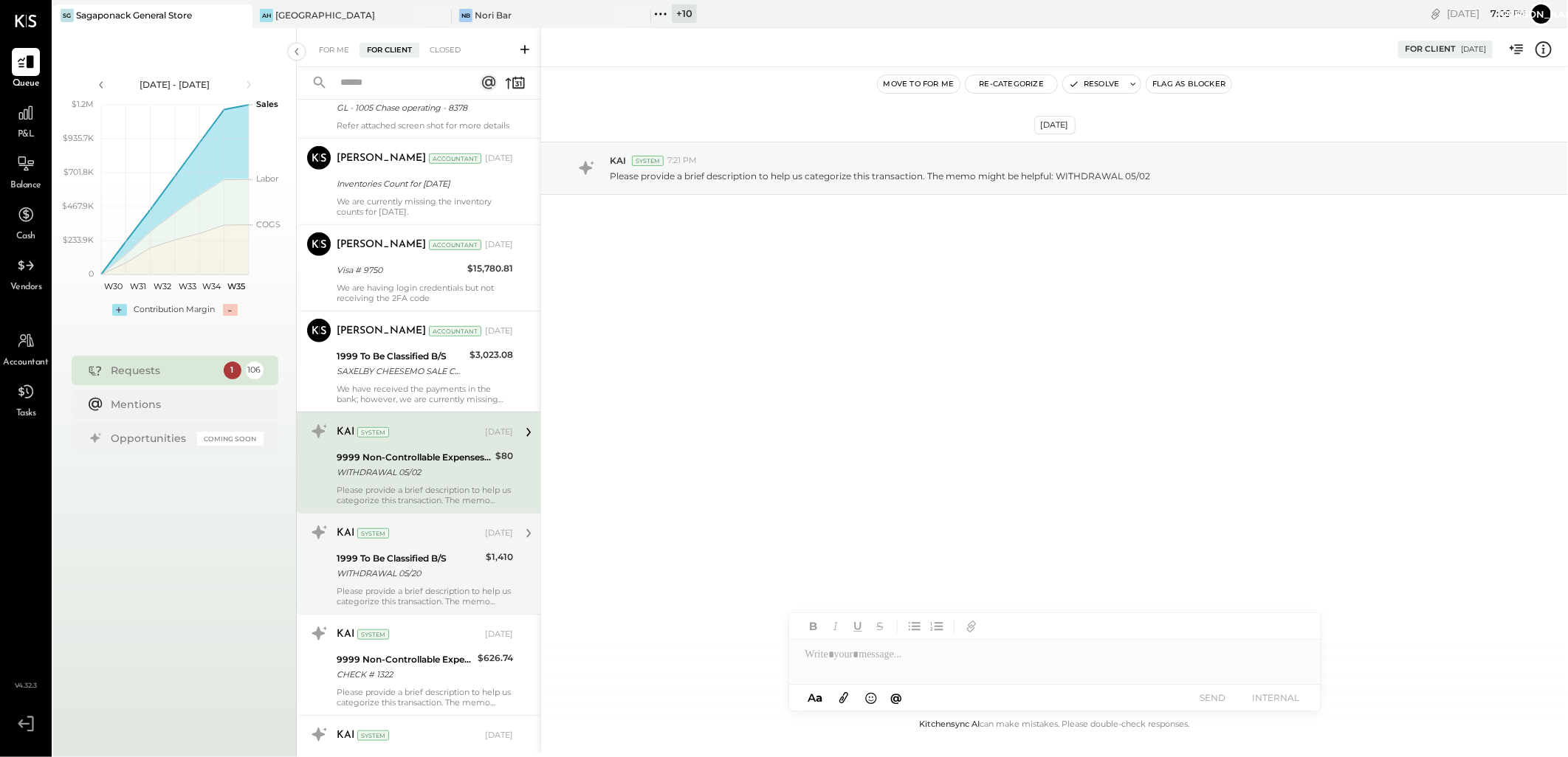
click at [403, 580] on div "WITHDRAWAL 05/20" at bounding box center [409, 573] width 145 height 15
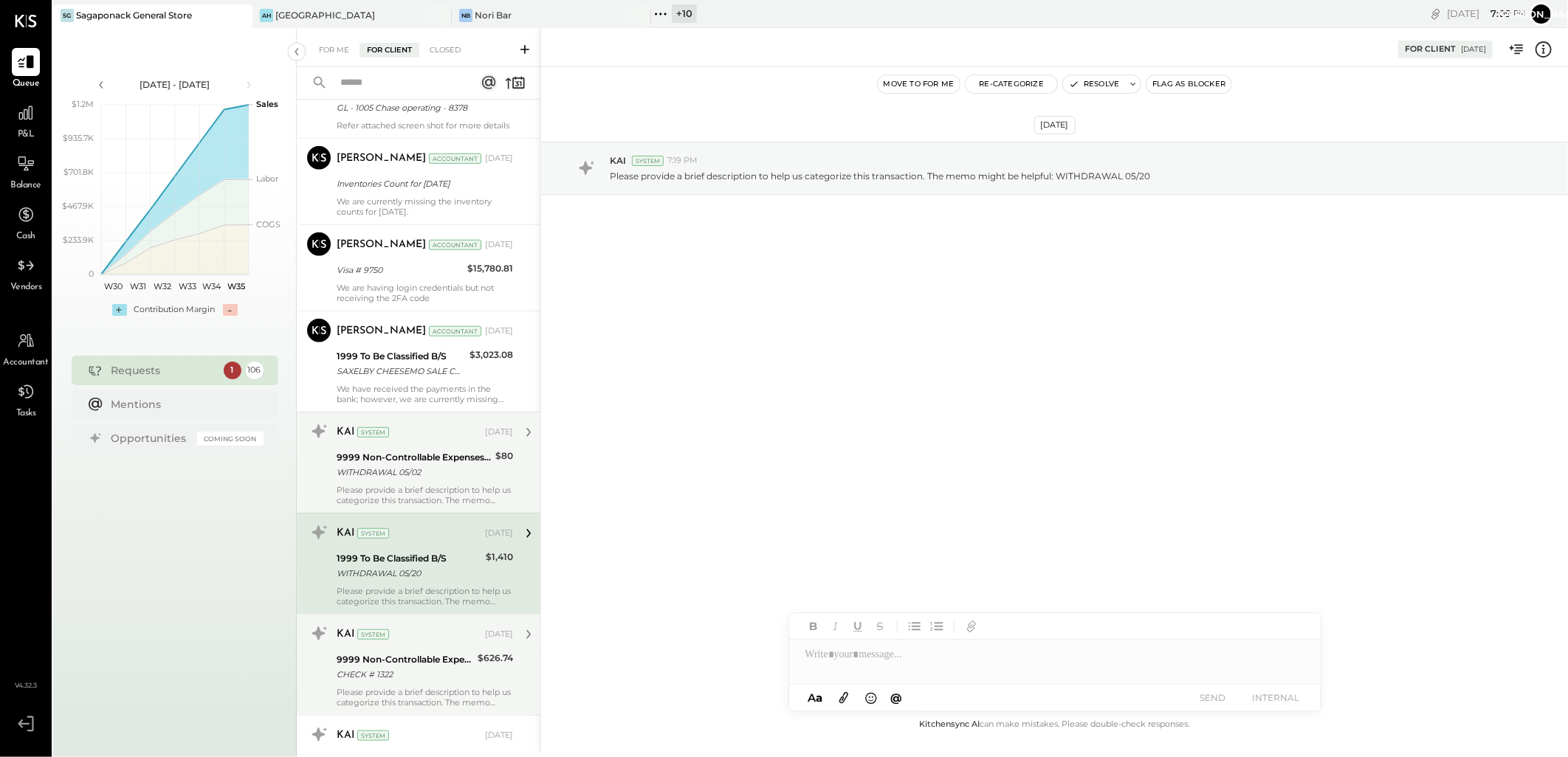
click at [399, 642] on div "KAI System" at bounding box center [410, 634] width 146 height 15
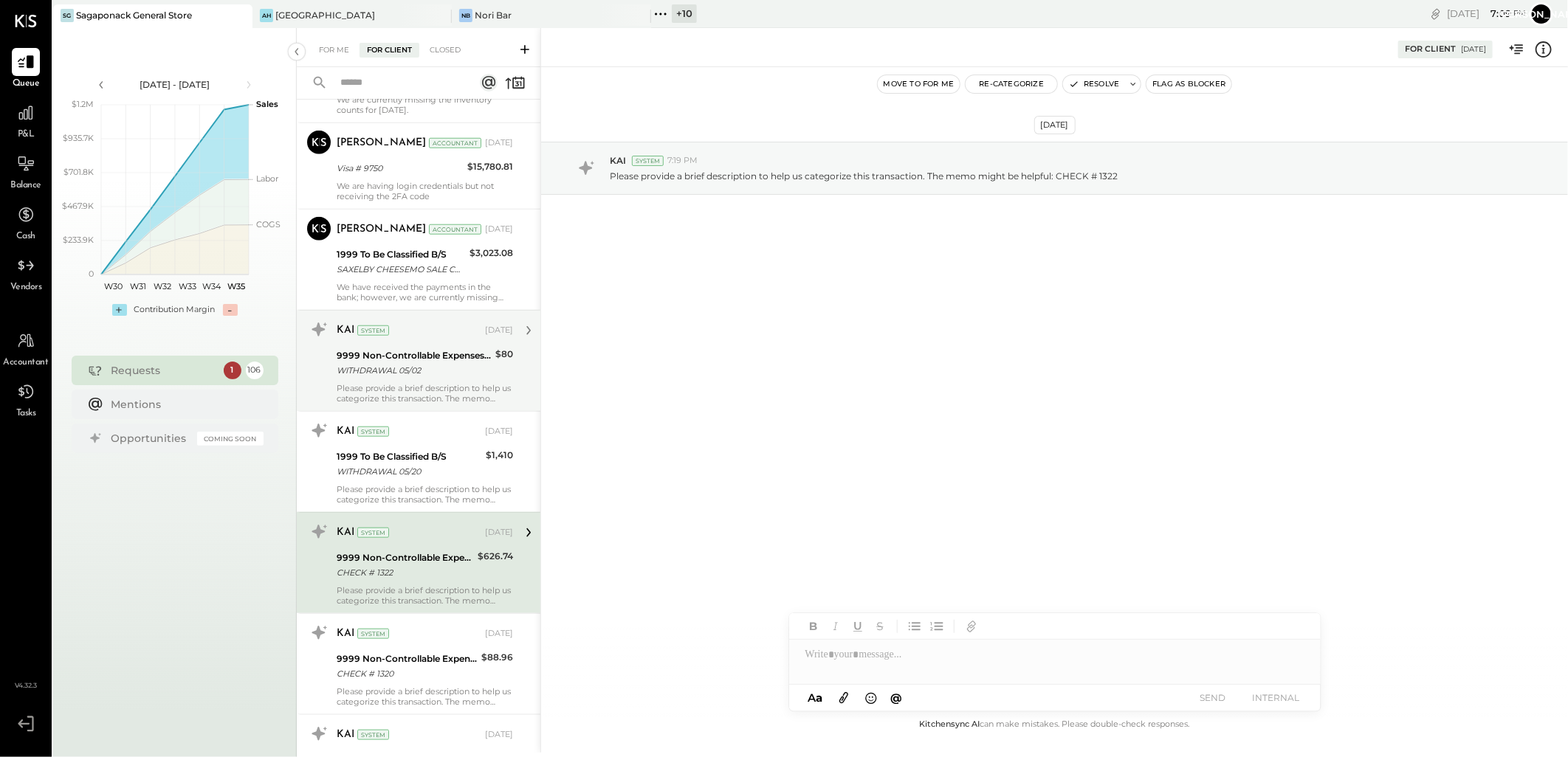
scroll to position [820, 0]
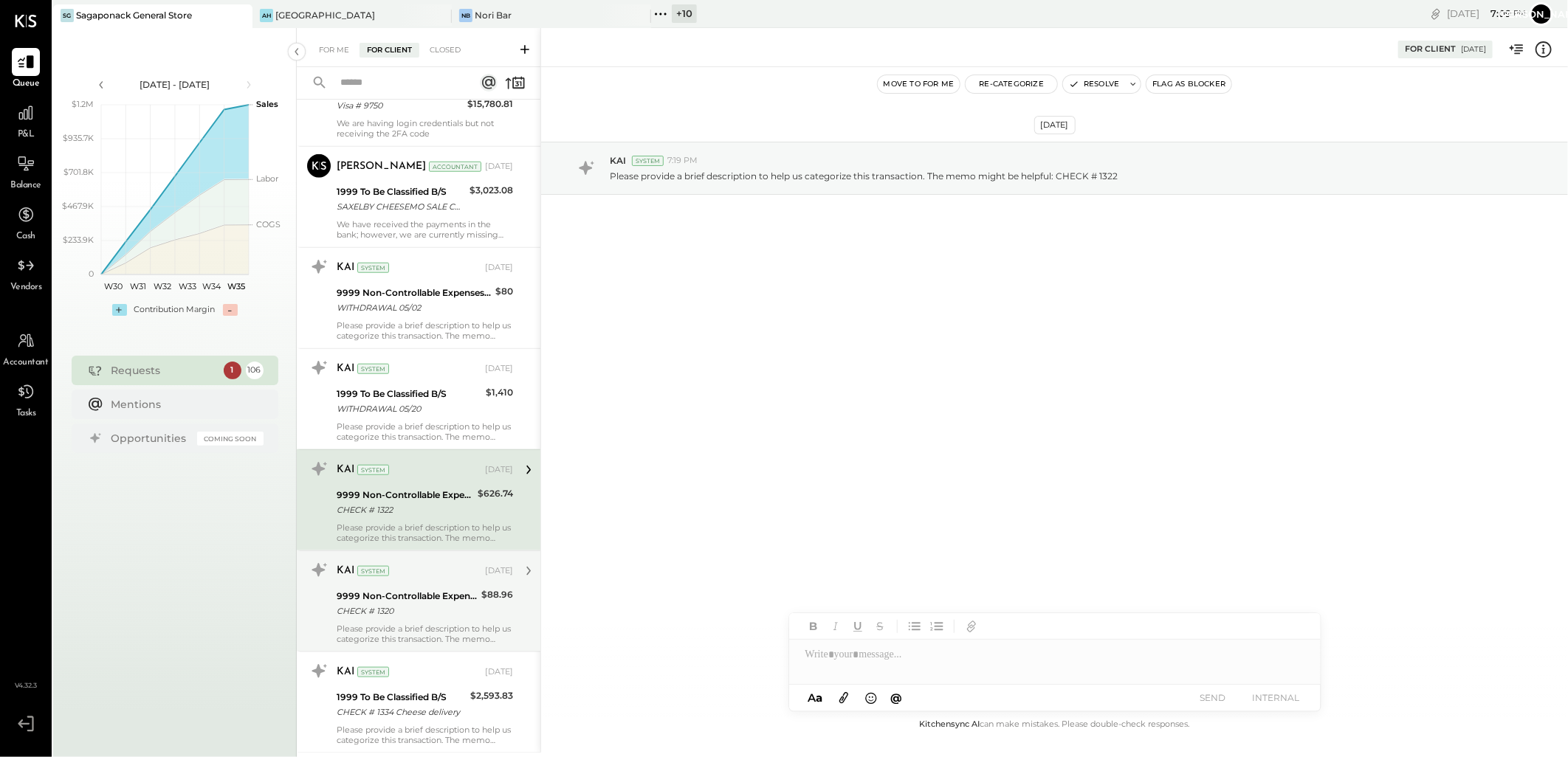
click at [407, 603] on div "9999 Non-Controllable Expenses:Other Income and Expenses:To Be Classified P&L" at bounding box center [407, 596] width 140 height 15
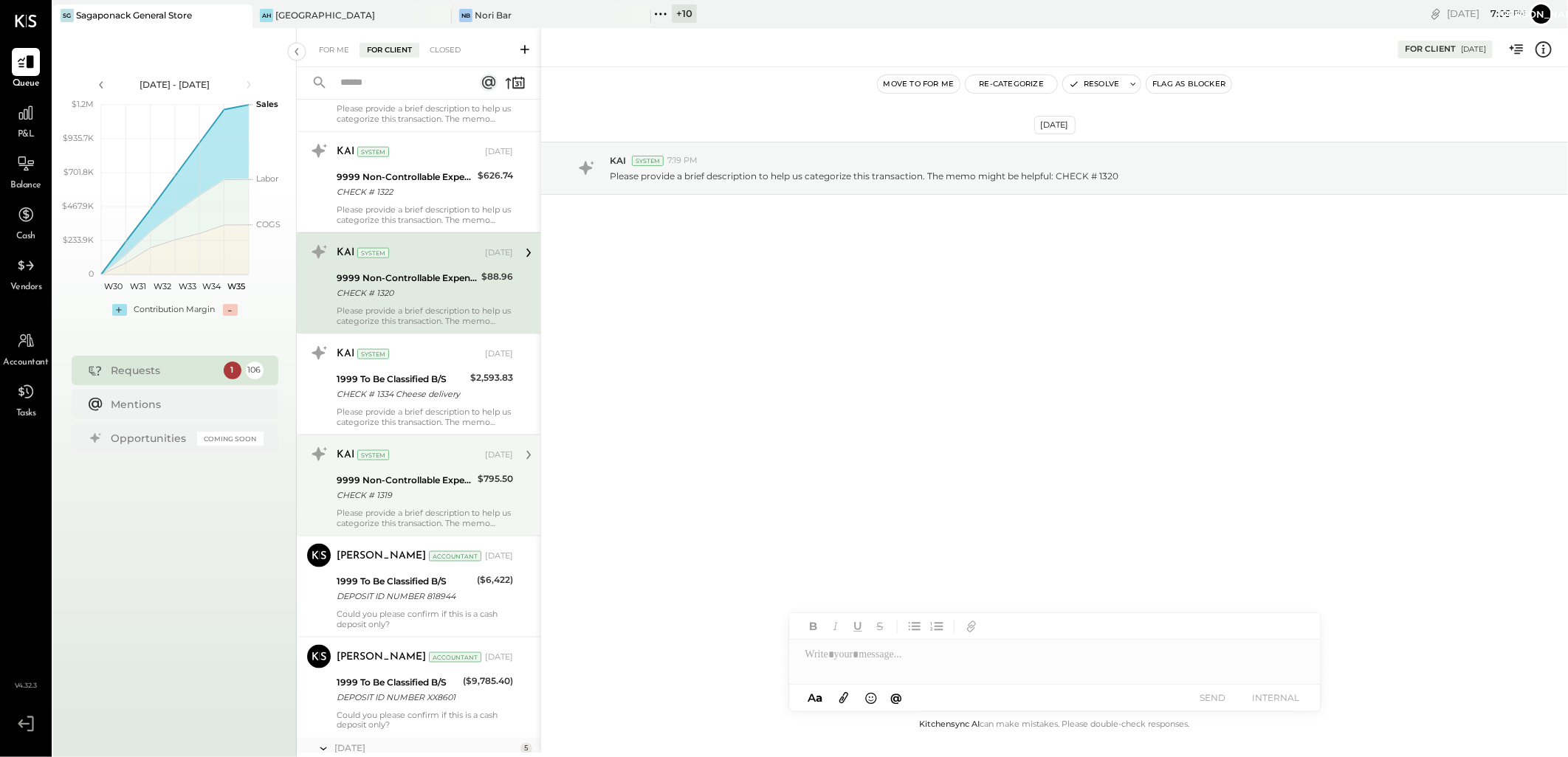
scroll to position [1147, 0]
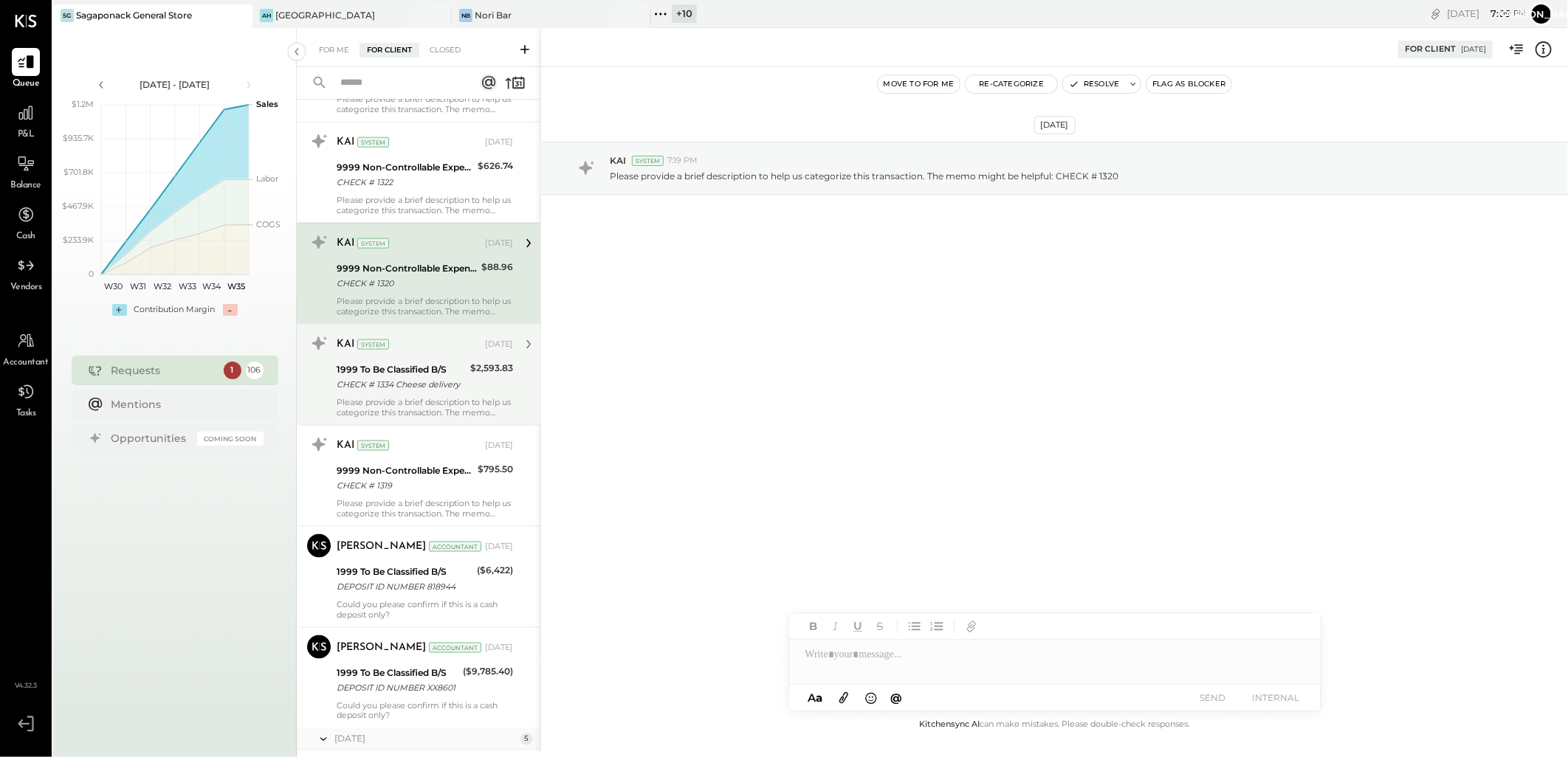
click at [429, 374] on div "1999 To Be Classified B/S" at bounding box center [402, 370] width 129 height 15
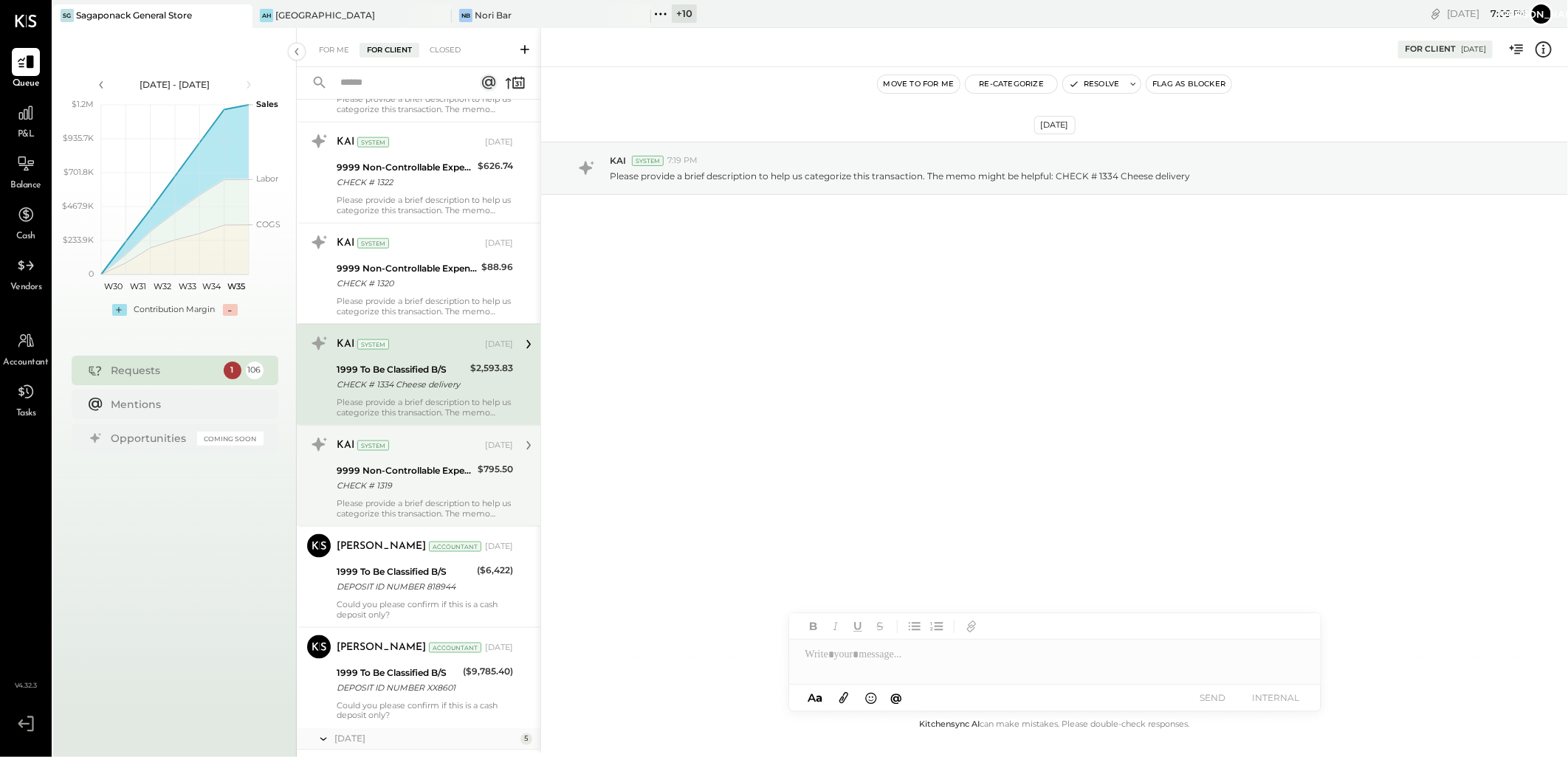
click at [382, 493] on div "CHECK # 1319" at bounding box center [405, 486] width 137 height 15
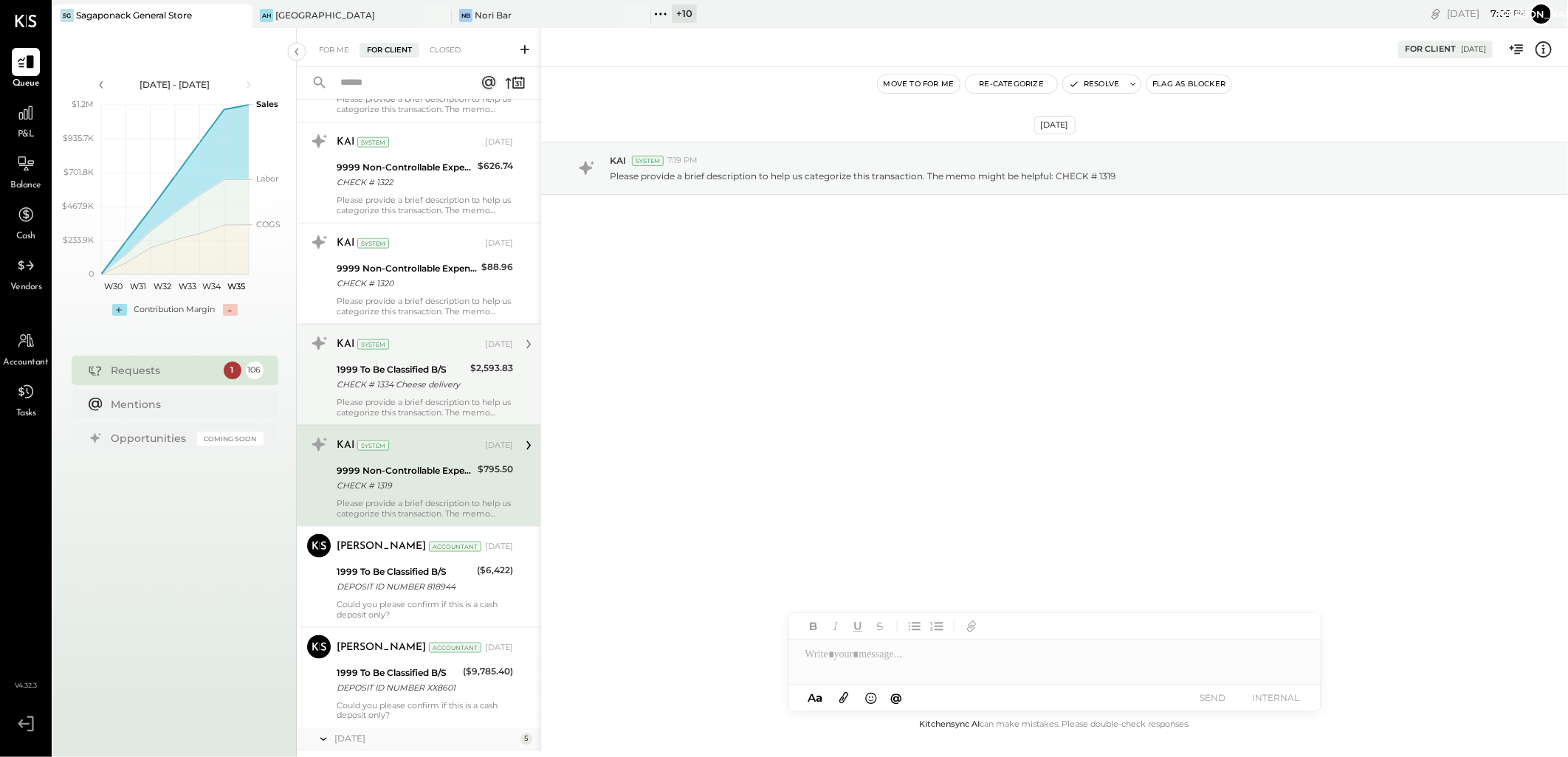
scroll to position [1311, 0]
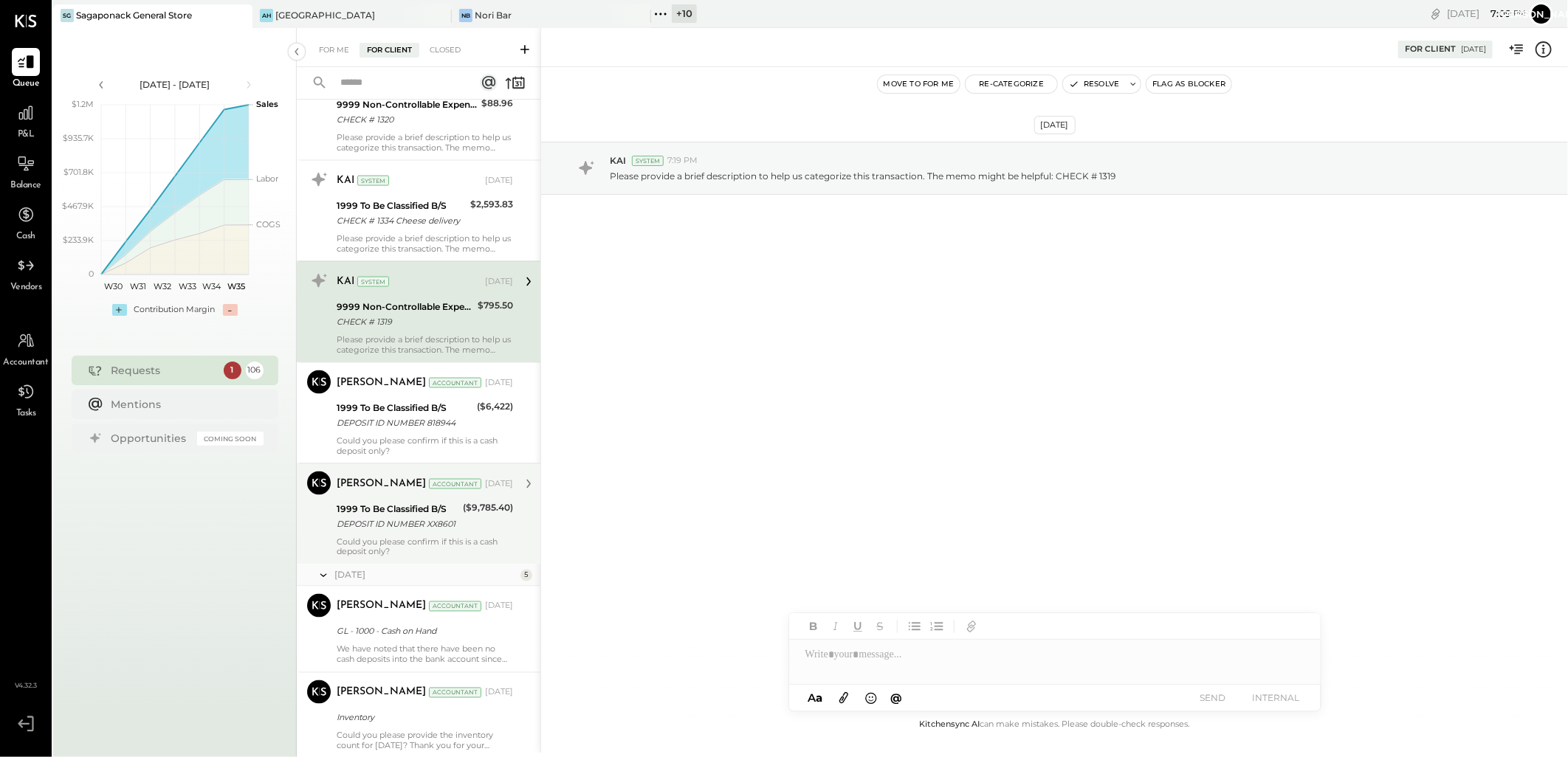
click at [380, 526] on div "DEPOSIT ID NUMBER XX8601" at bounding box center [398, 524] width 122 height 15
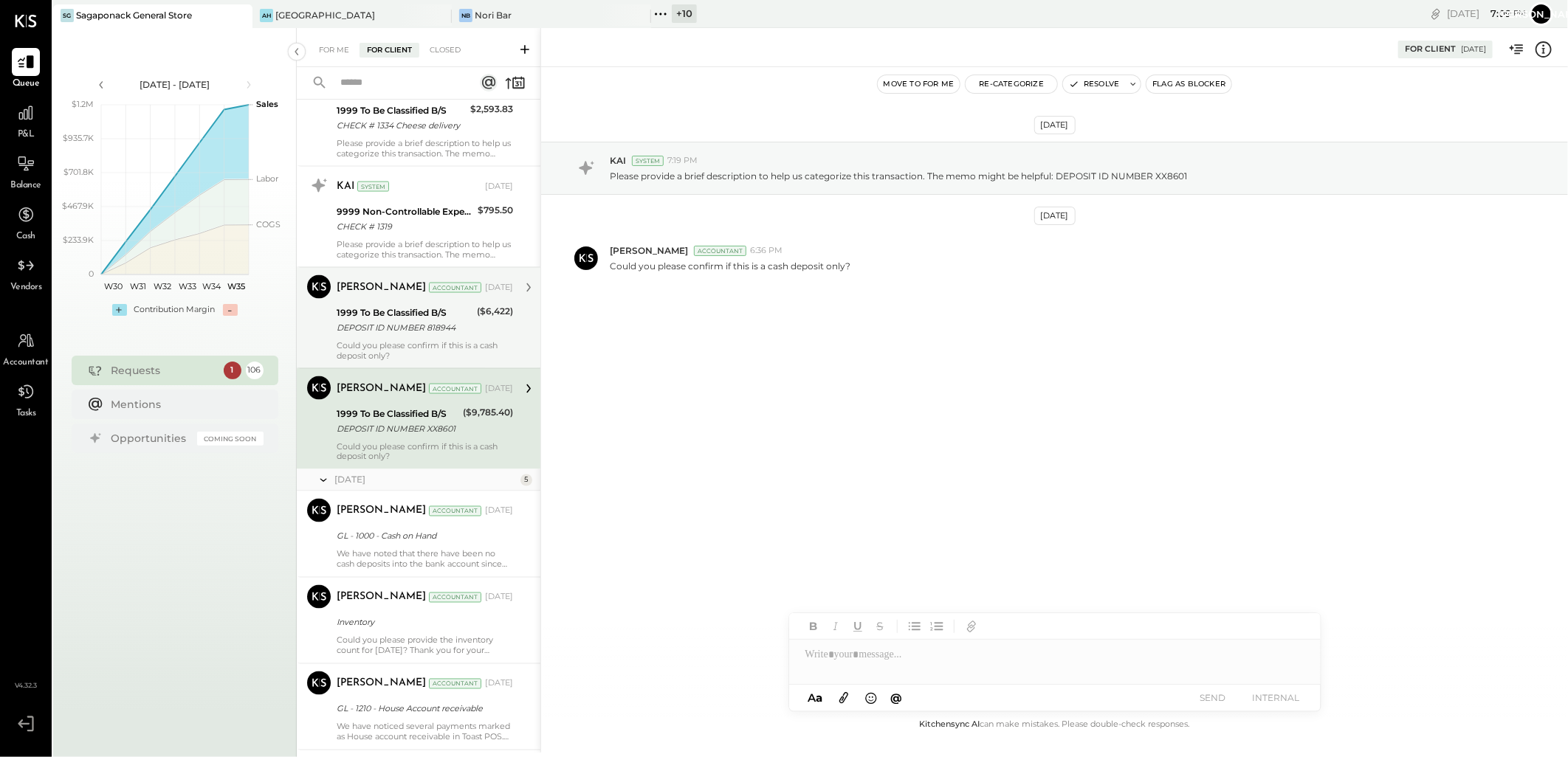
scroll to position [1722, 0]
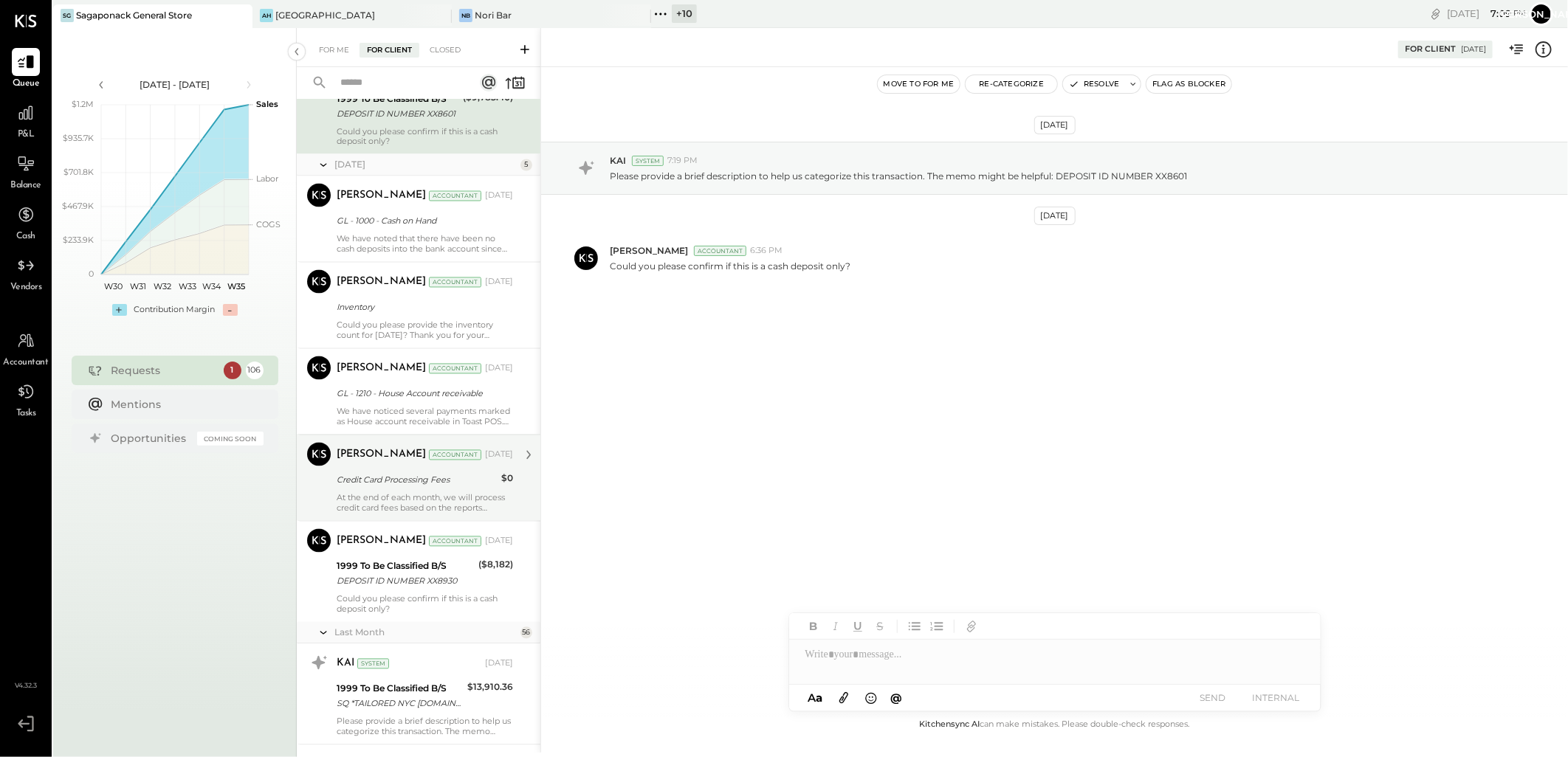
click at [401, 488] on div "Credit Card Processing Fees" at bounding box center [417, 481] width 160 height 15
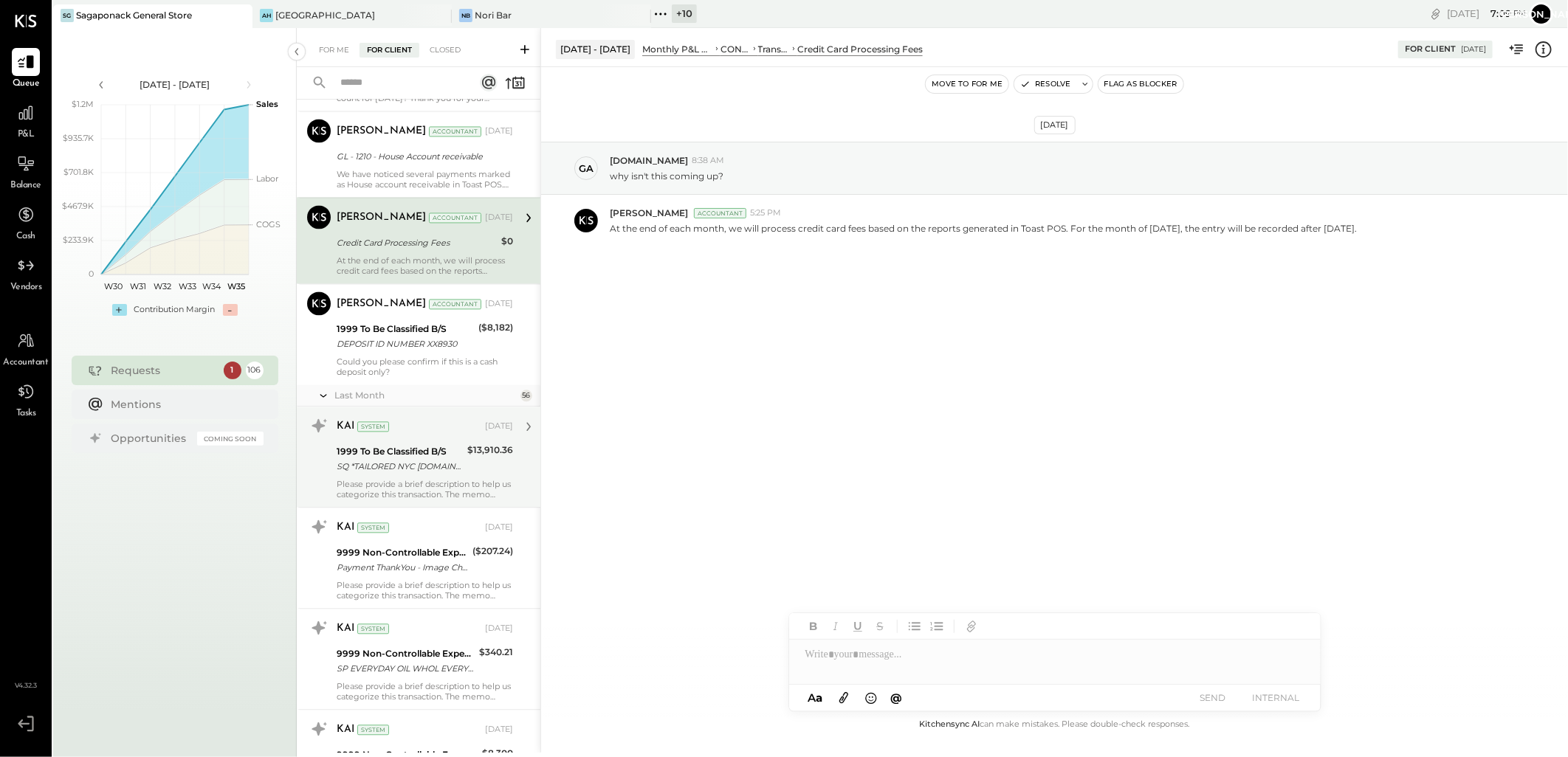
scroll to position [1967, 0]
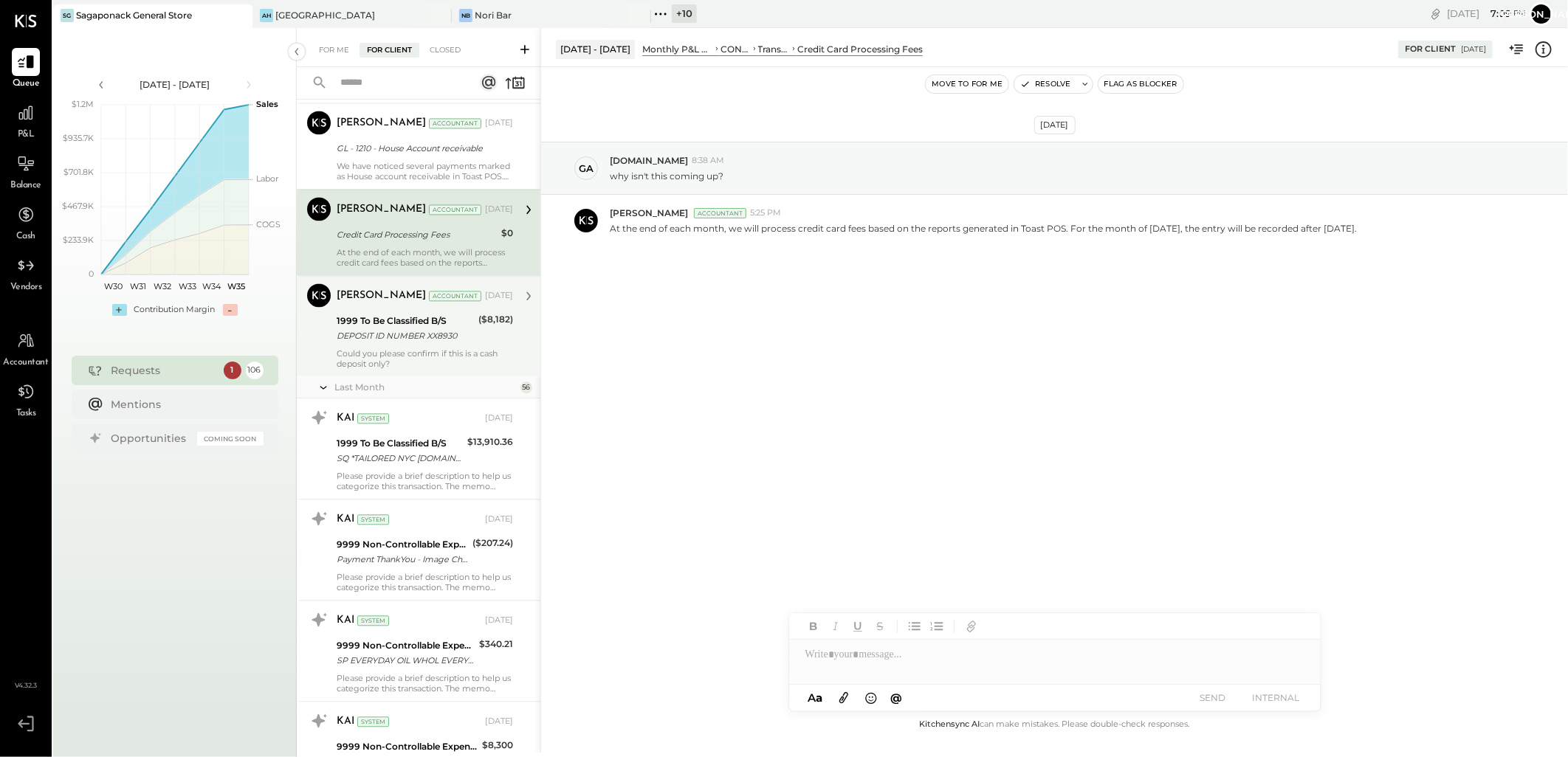
click at [443, 359] on div "Could you please confirm if this is a cash deposit only?" at bounding box center [425, 358] width 177 height 20
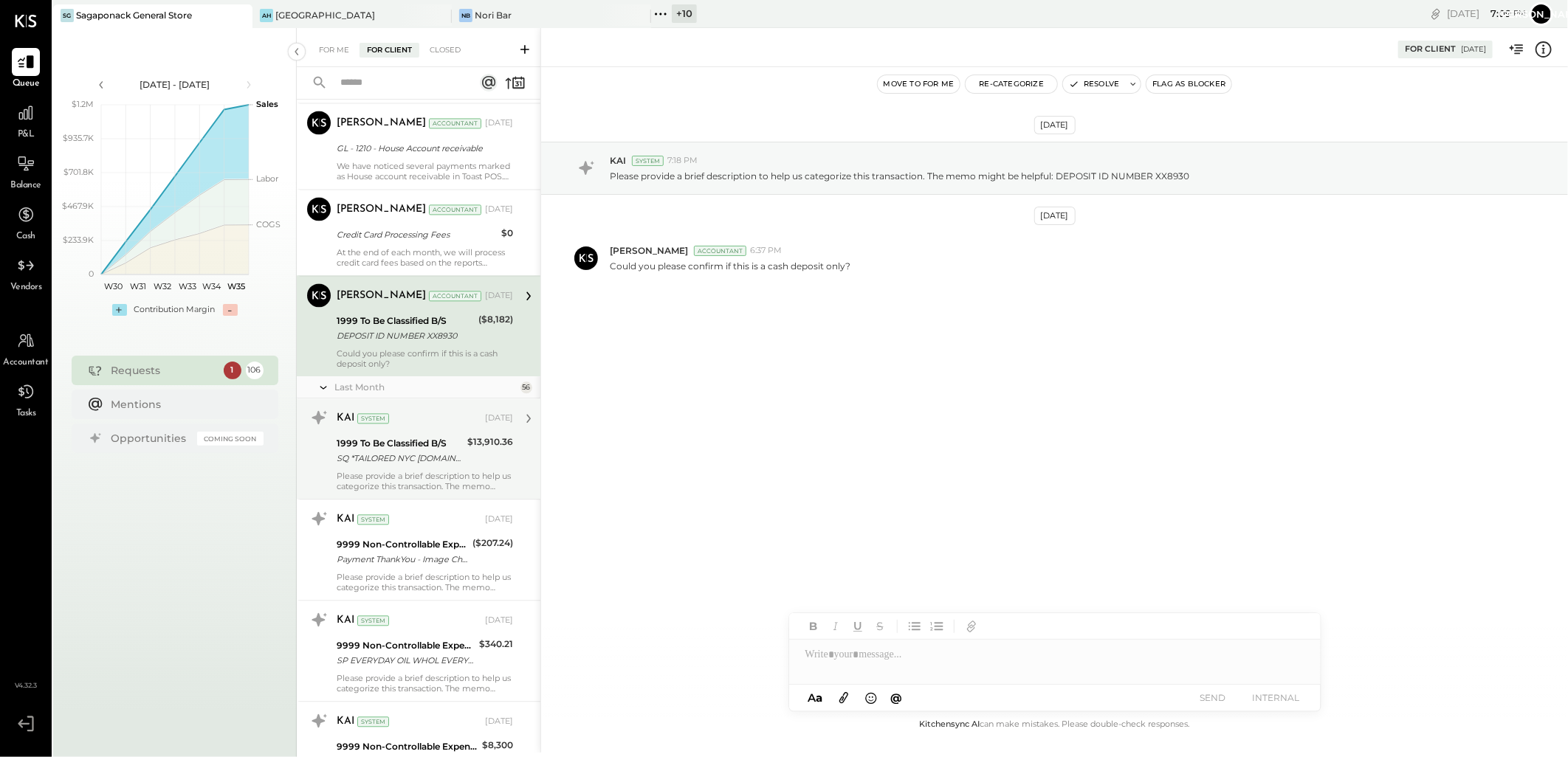
click at [442, 465] on div "SQ *TAILORED NYC [DOMAIN_NAME] [GEOGRAPHIC_DATA]" at bounding box center [400, 458] width 126 height 15
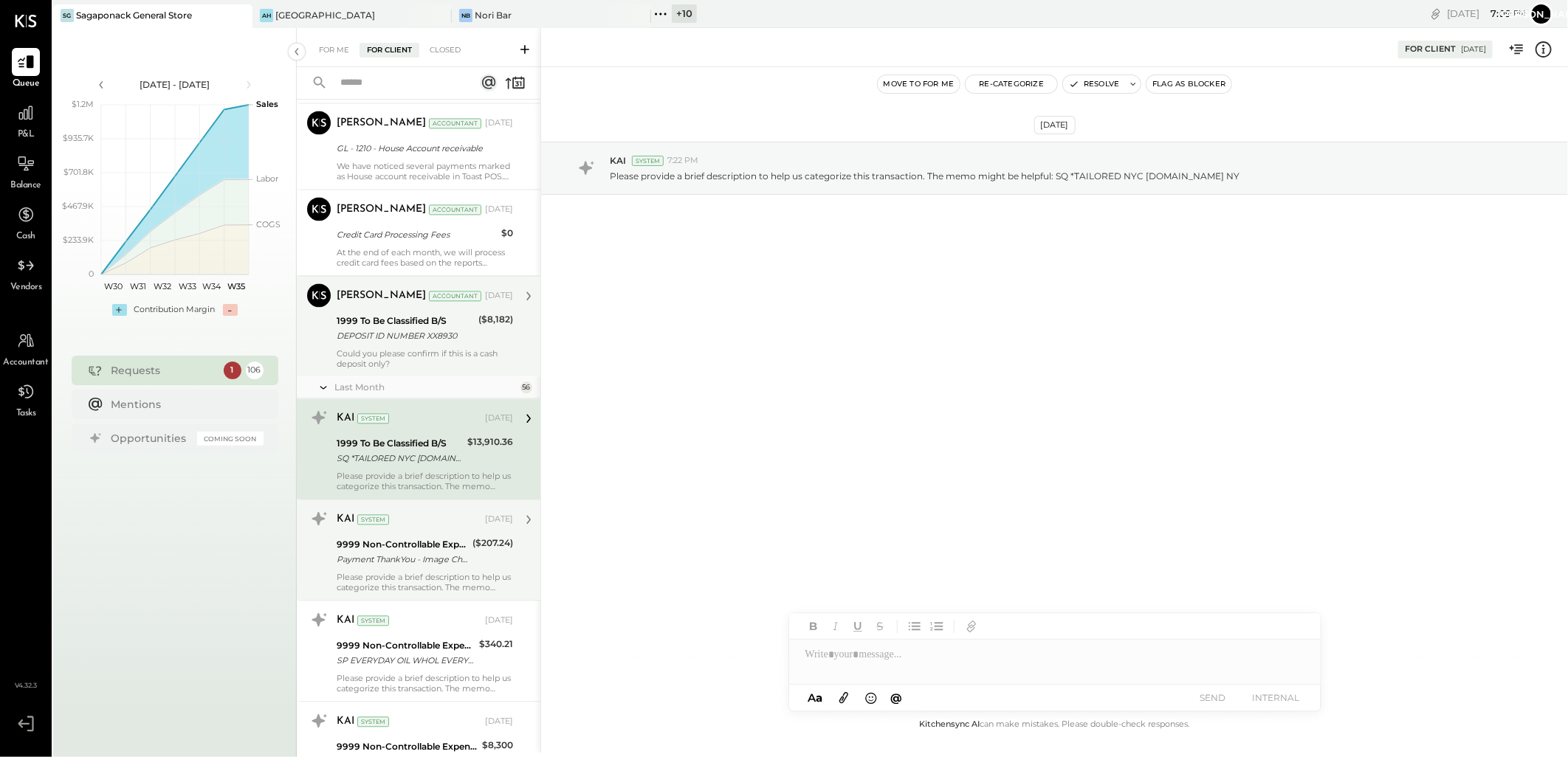
click at [443, 567] on div "Payment ThankYou - Image Check" at bounding box center [402, 559] width 132 height 15
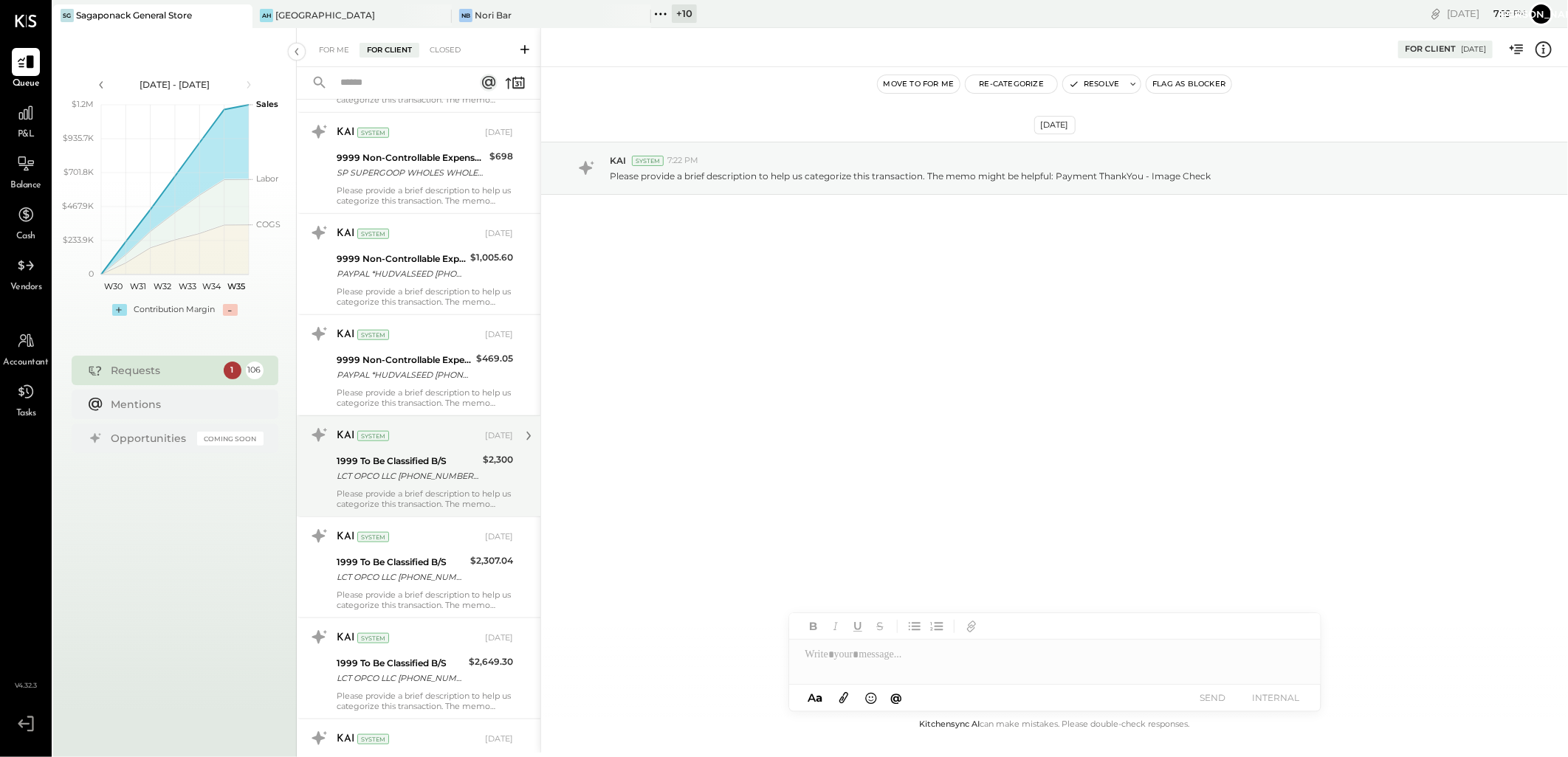
scroll to position [4427, 0]
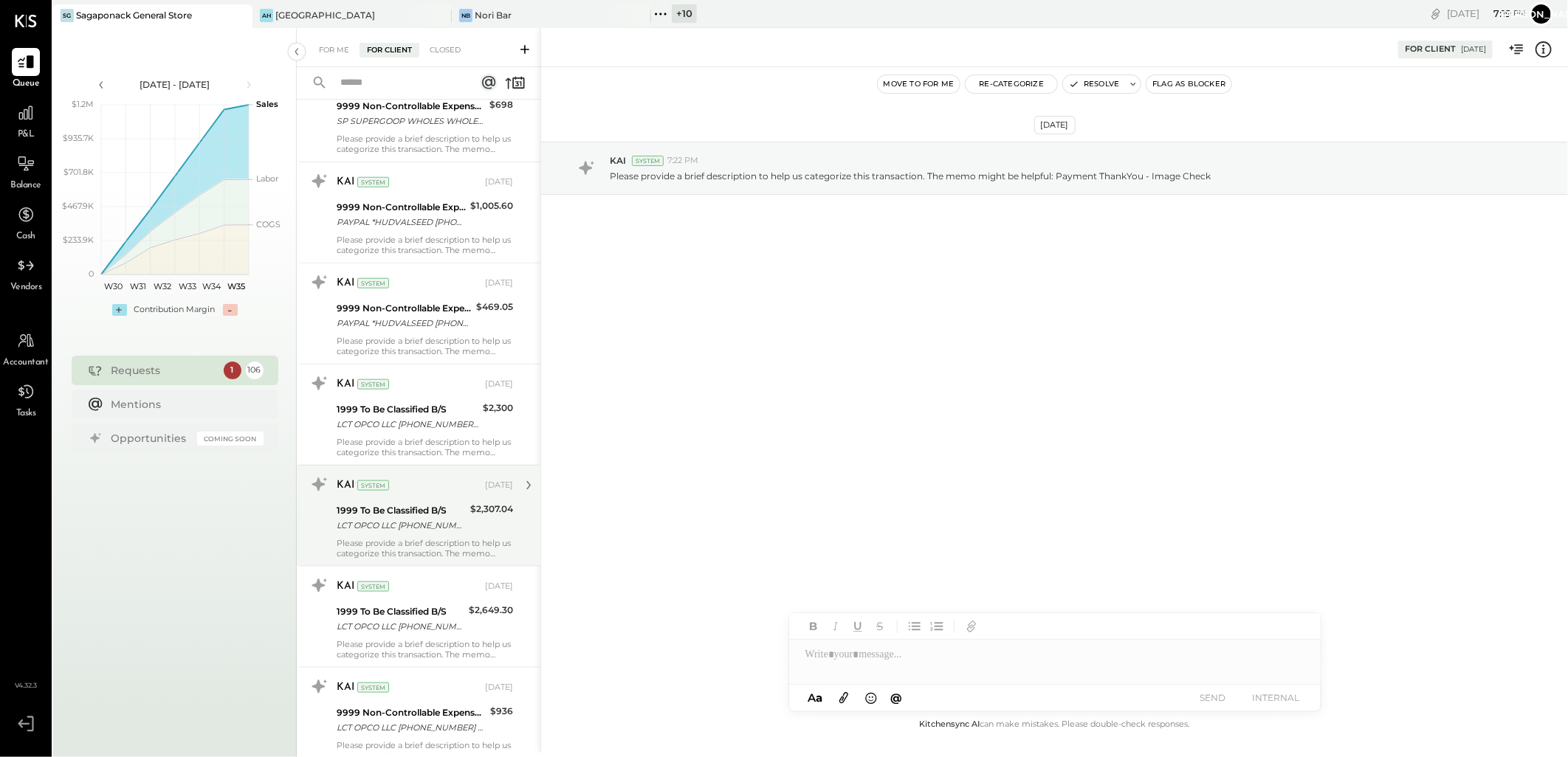
drag, startPoint x: 371, startPoint y: 522, endPoint x: 452, endPoint y: 526, distance: 81.1
click at [371, 518] on div "1999 To Be Classified B/S" at bounding box center [402, 511] width 129 height 15
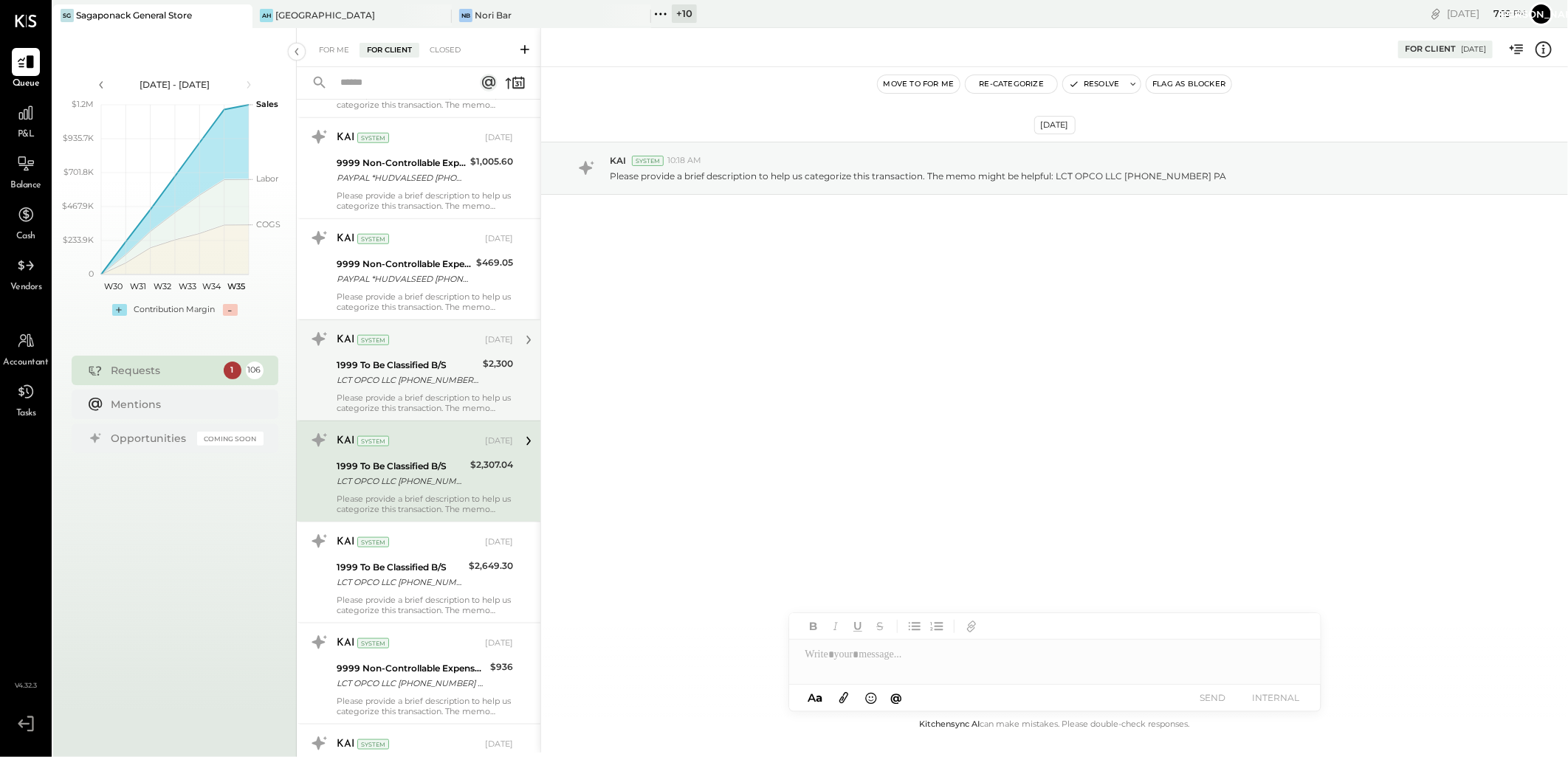
scroll to position [4508, 0]
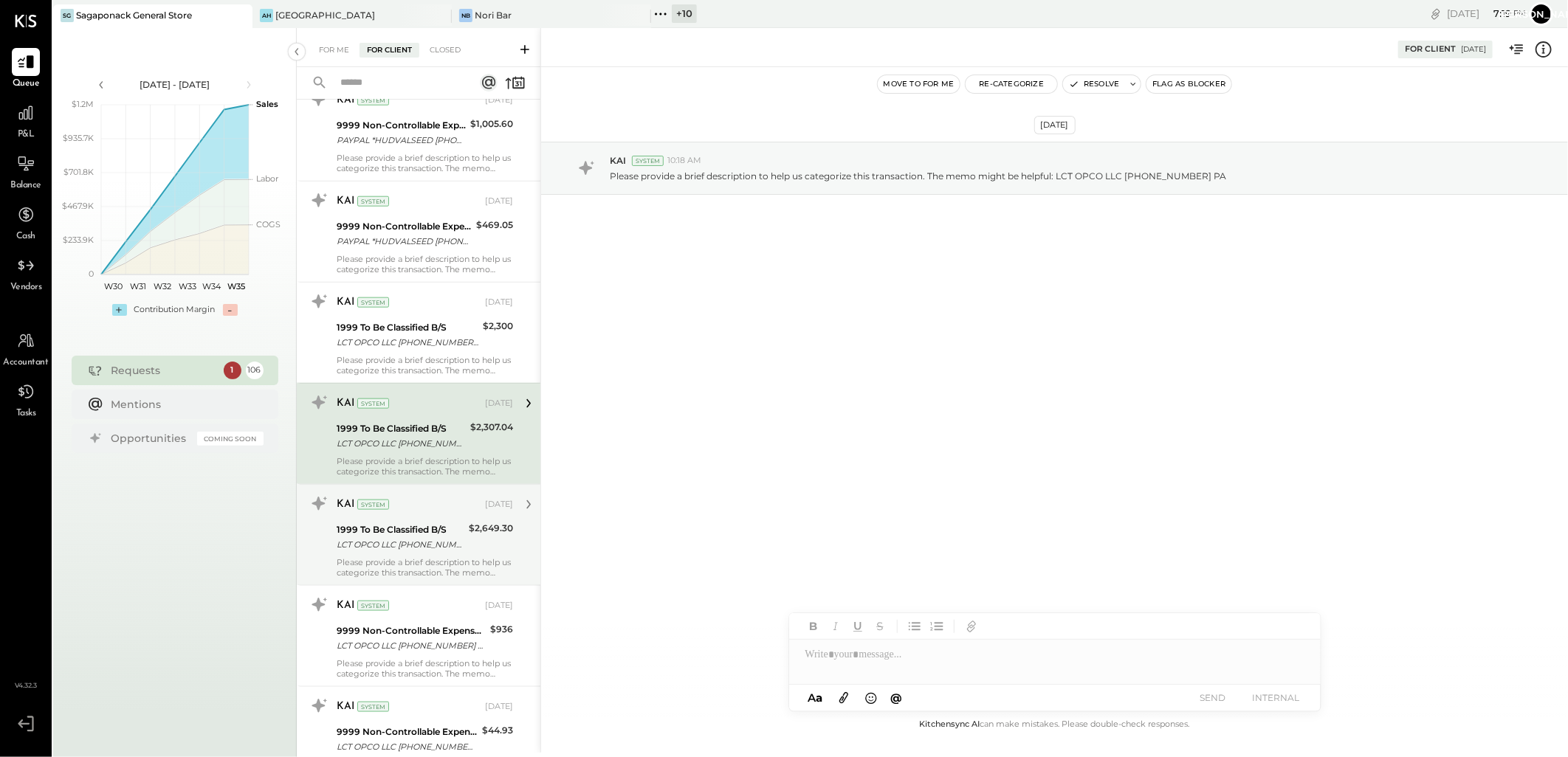
click at [425, 512] on div "KAI System" at bounding box center [410, 504] width 146 height 15
